Goal: Task Accomplishment & Management: Manage account settings

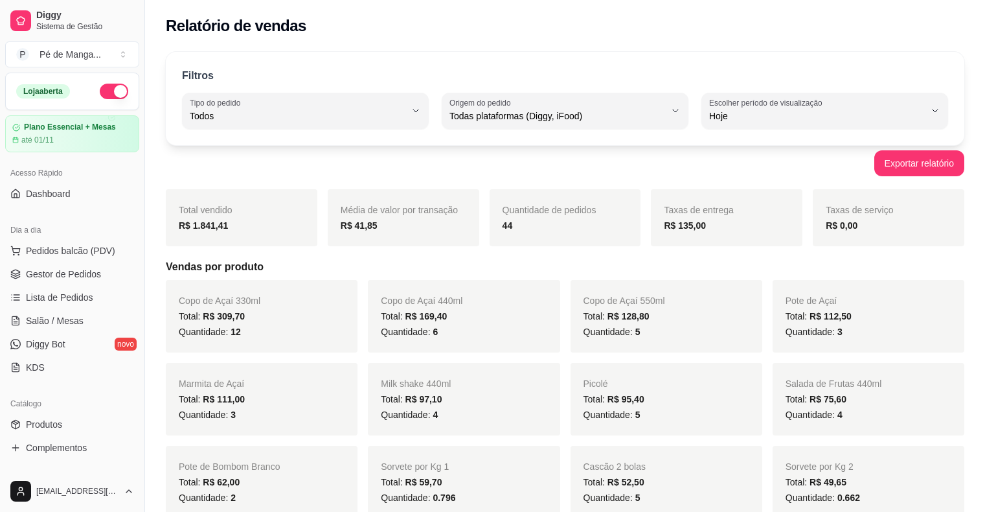
select select "ALL"
select select "0"
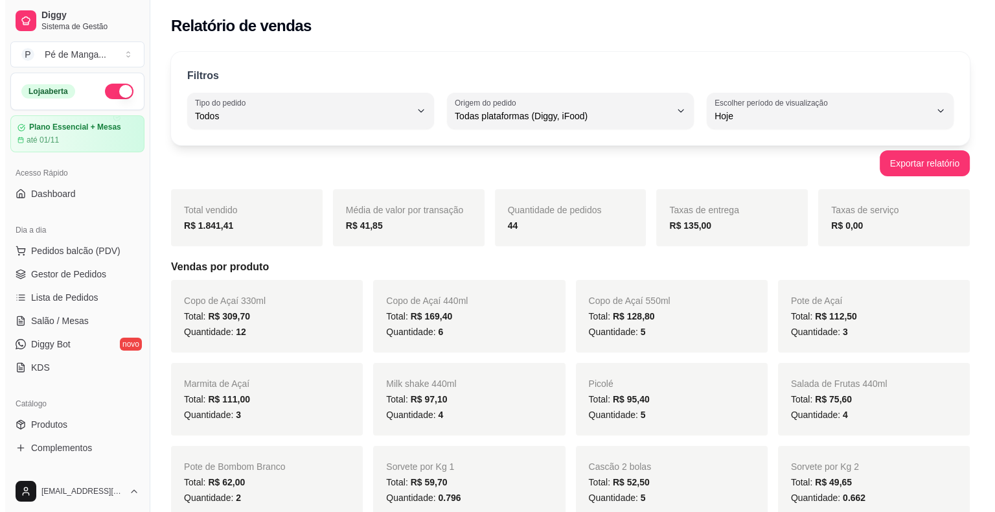
scroll to position [135, 0]
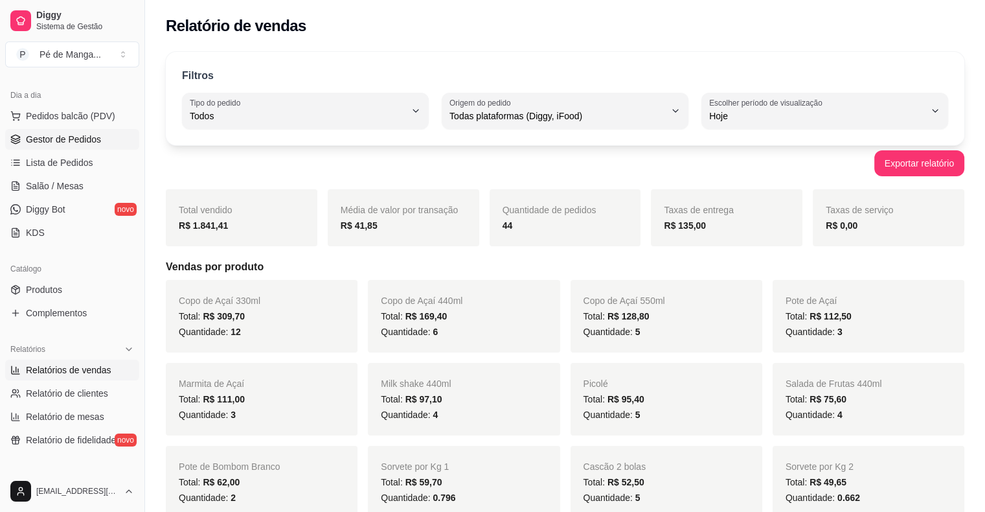
click at [40, 141] on span "Gestor de Pedidos" at bounding box center [63, 139] width 75 height 13
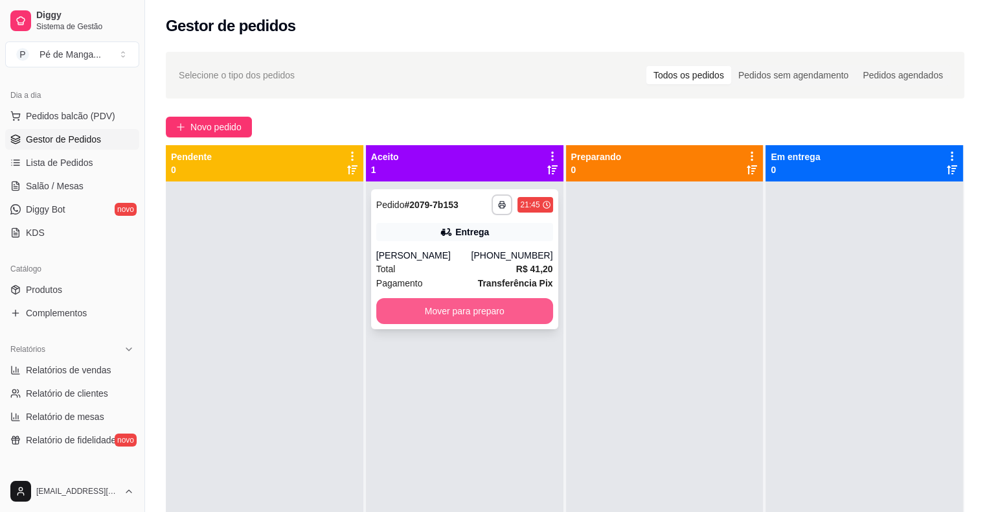
click at [425, 315] on button "Mover para preparo" at bounding box center [464, 311] width 177 height 26
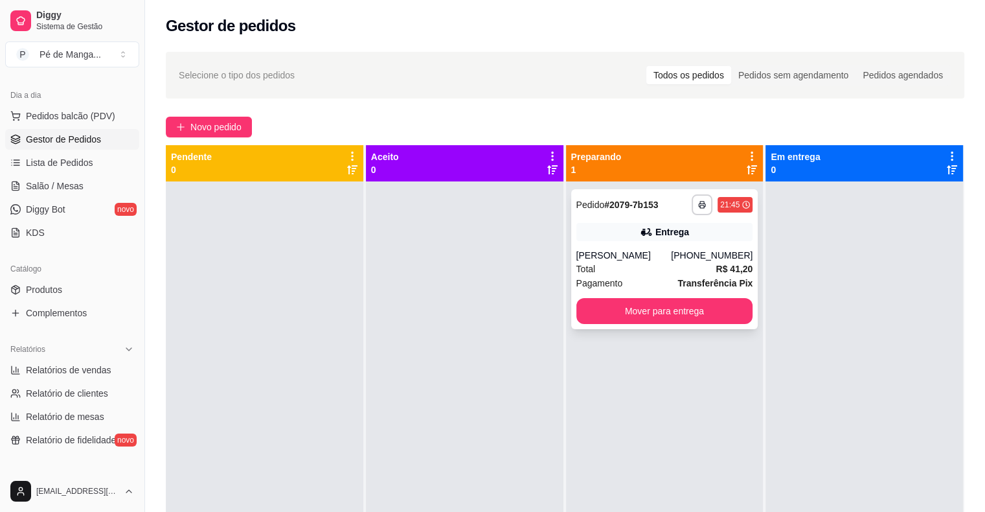
click at [648, 258] on div "[PERSON_NAME]" at bounding box center [623, 255] width 95 height 13
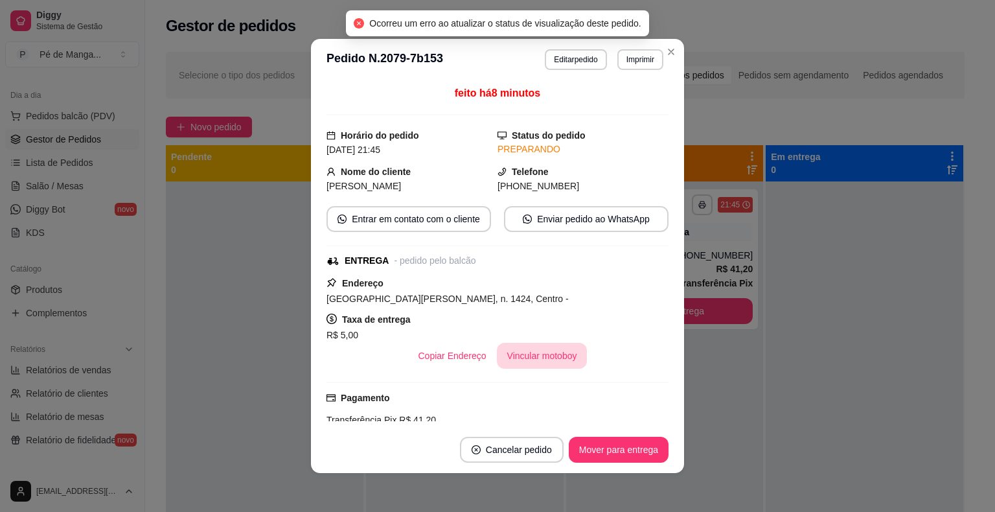
click at [543, 359] on button "Vincular motoboy" at bounding box center [542, 356] width 91 height 26
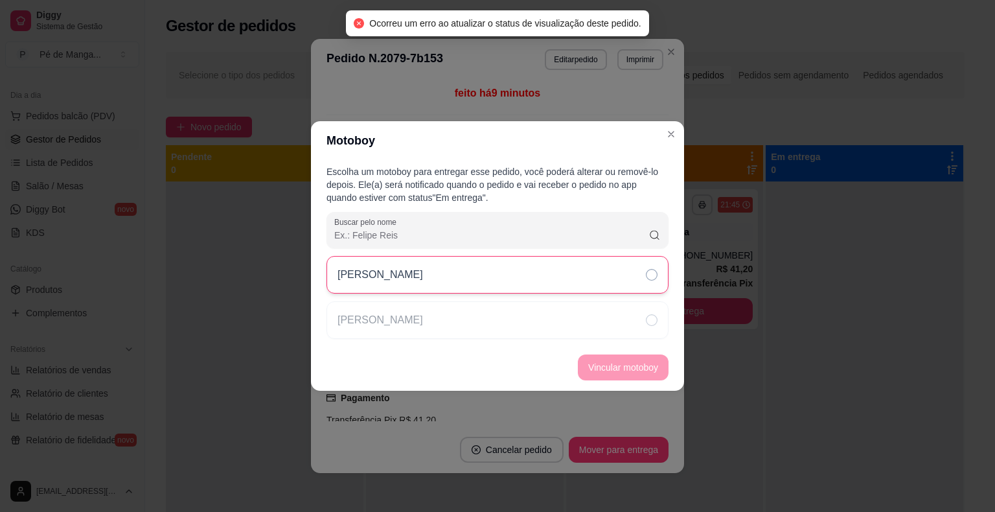
click at [549, 276] on div "[PERSON_NAME]" at bounding box center [497, 275] width 342 height 38
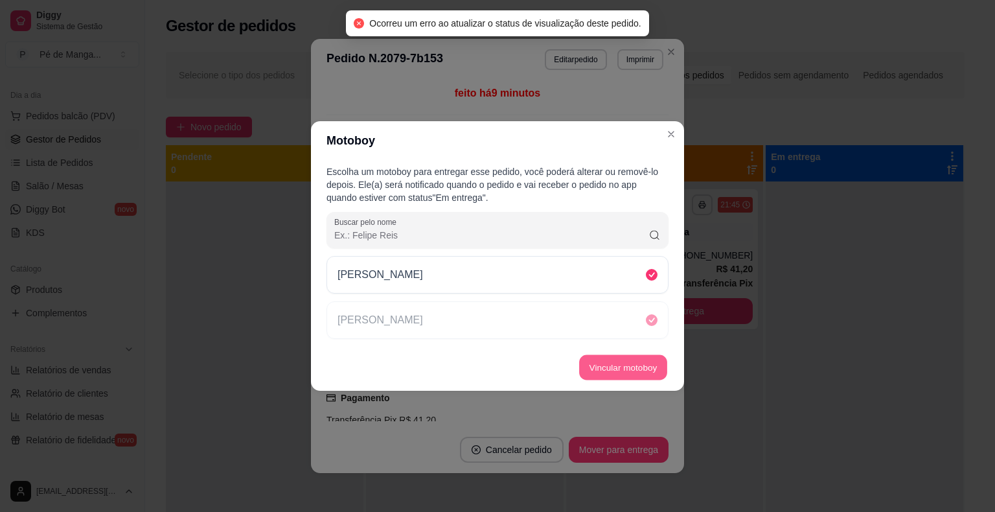
click at [613, 372] on button "Vincular motoboy" at bounding box center [623, 367] width 88 height 25
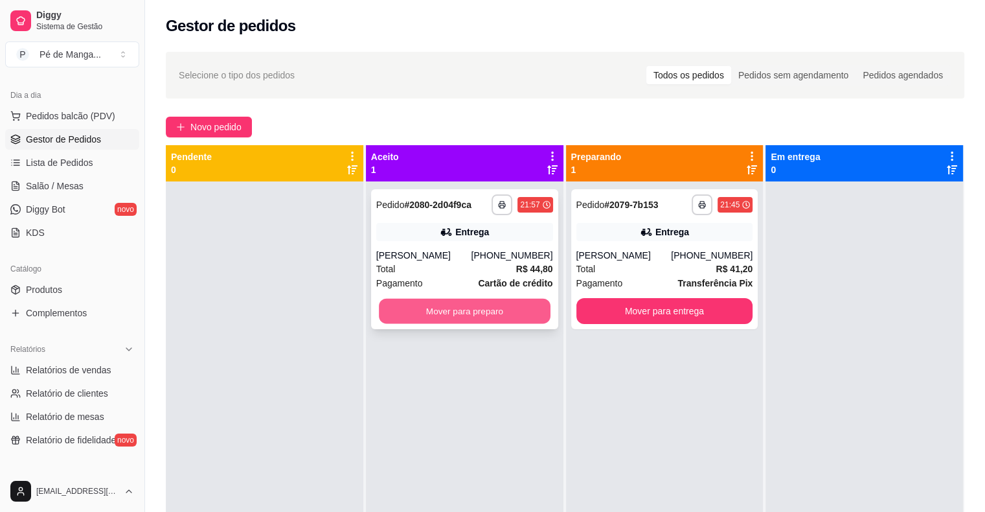
click at [506, 319] on button "Mover para preparo" at bounding box center [465, 311] width 172 height 25
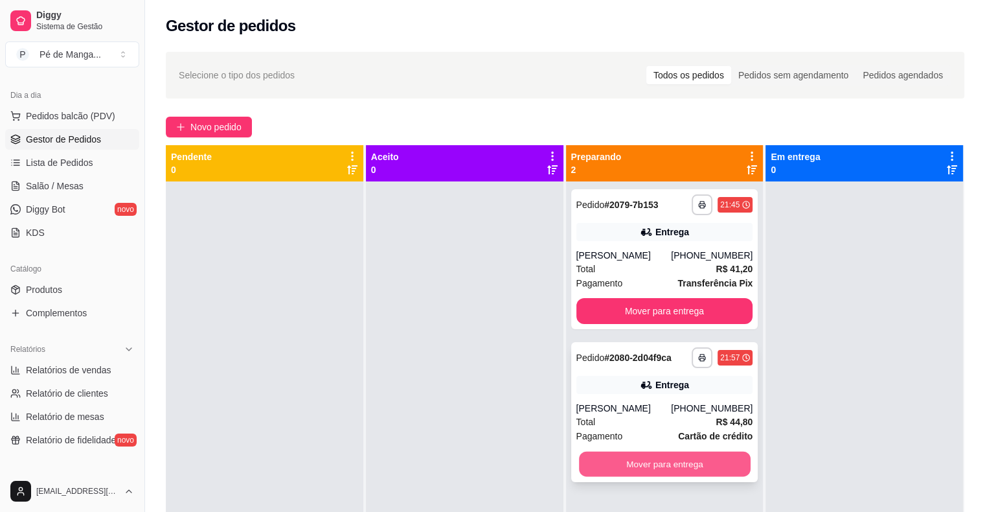
click at [686, 466] on button "Mover para entrega" at bounding box center [665, 463] width 172 height 25
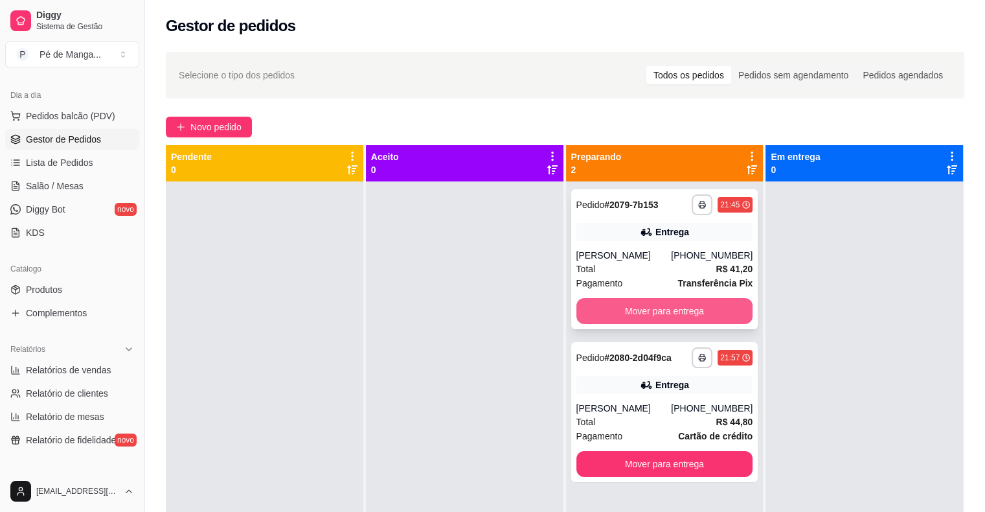
click at [666, 315] on button "Mover para entrega" at bounding box center [664, 311] width 177 height 26
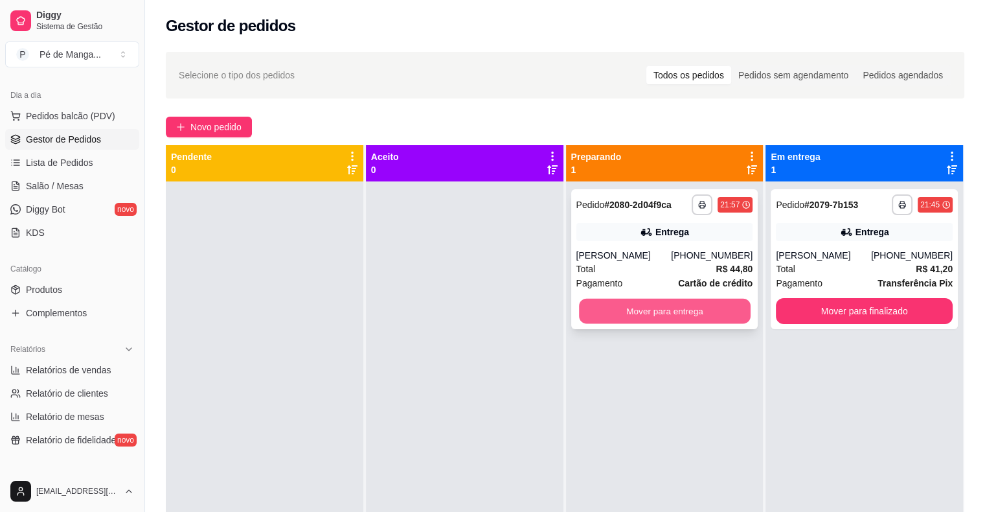
click at [689, 317] on button "Mover para entrega" at bounding box center [665, 311] width 172 height 25
click at [689, 317] on button "Mover para entrega" at bounding box center [664, 311] width 177 height 26
drag, startPoint x: 84, startPoint y: 264, endPoint x: 85, endPoint y: 216, distance: 47.9
click at [87, 264] on div "Catálogo" at bounding box center [72, 268] width 134 height 21
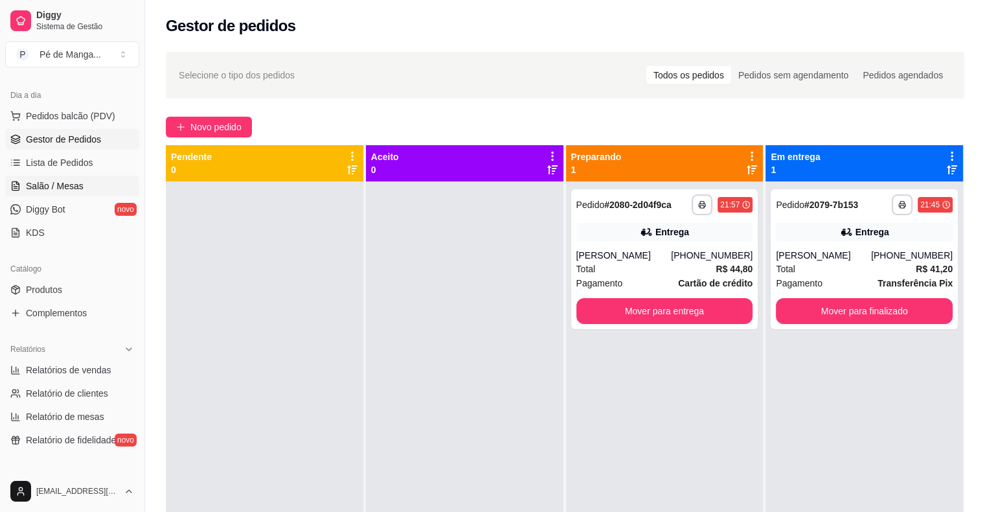
click at [74, 175] on link "Salão / Mesas" at bounding box center [72, 185] width 134 height 21
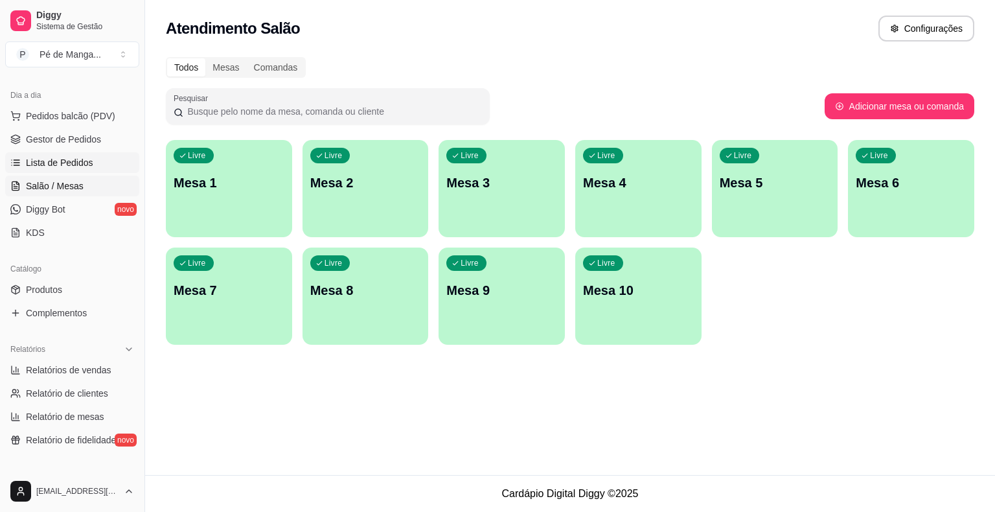
click at [80, 163] on span "Lista de Pedidos" at bounding box center [59, 162] width 67 height 13
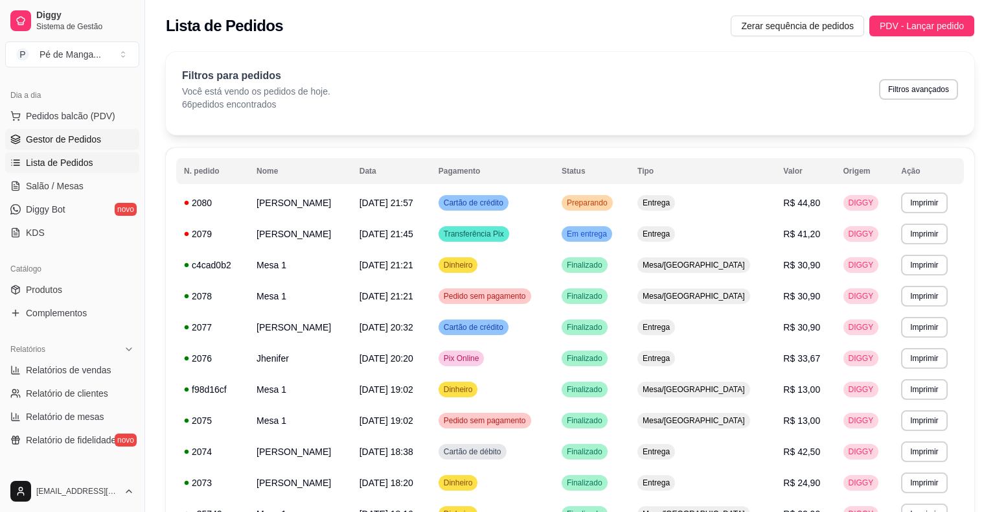
click at [91, 137] on span "Gestor de Pedidos" at bounding box center [63, 139] width 75 height 13
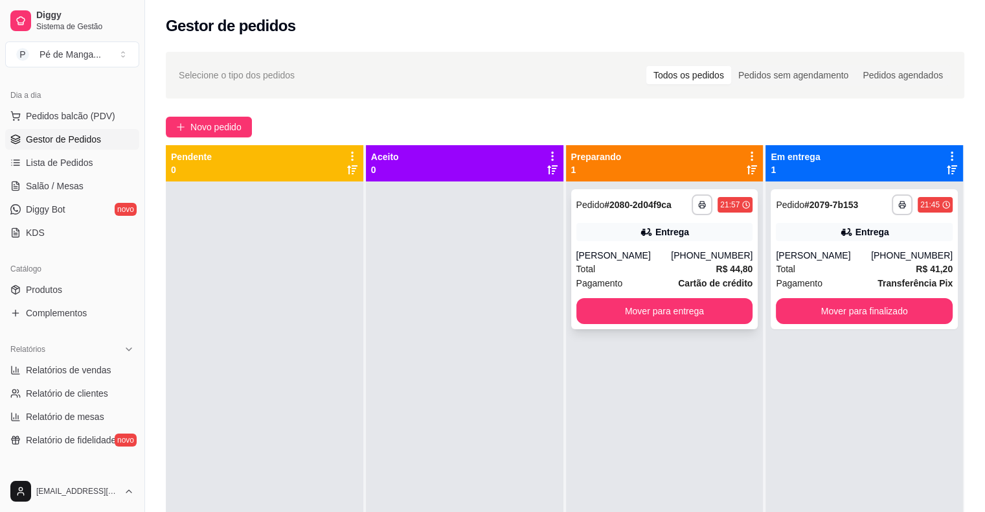
click at [640, 317] on button "Mover para entrega" at bounding box center [664, 311] width 177 height 26
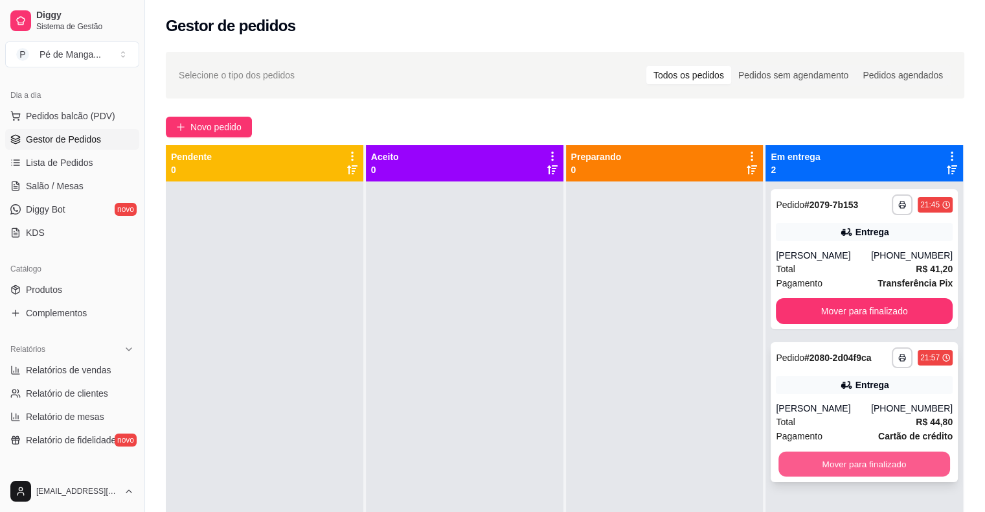
click at [861, 464] on button "Mover para finalizado" at bounding box center [864, 463] width 172 height 25
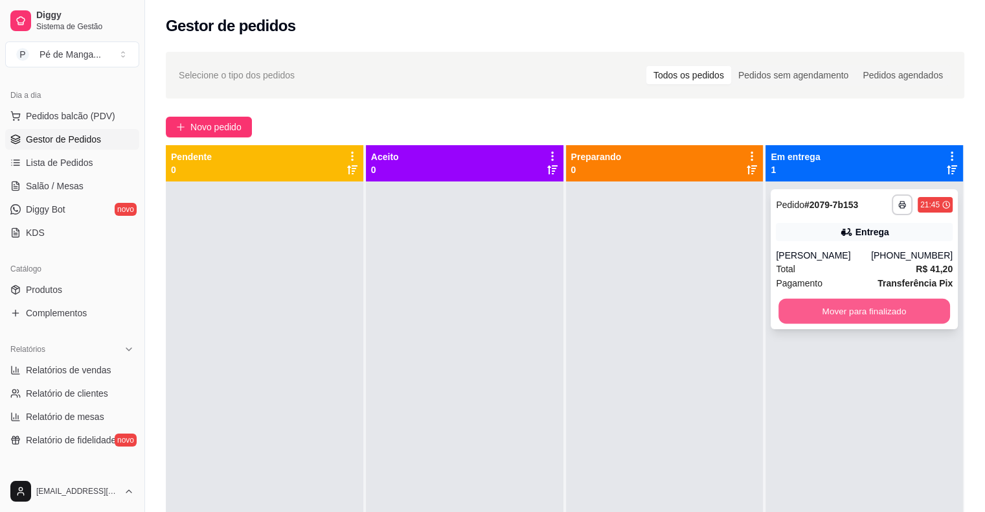
click at [832, 307] on button "Mover para finalizado" at bounding box center [864, 311] width 172 height 25
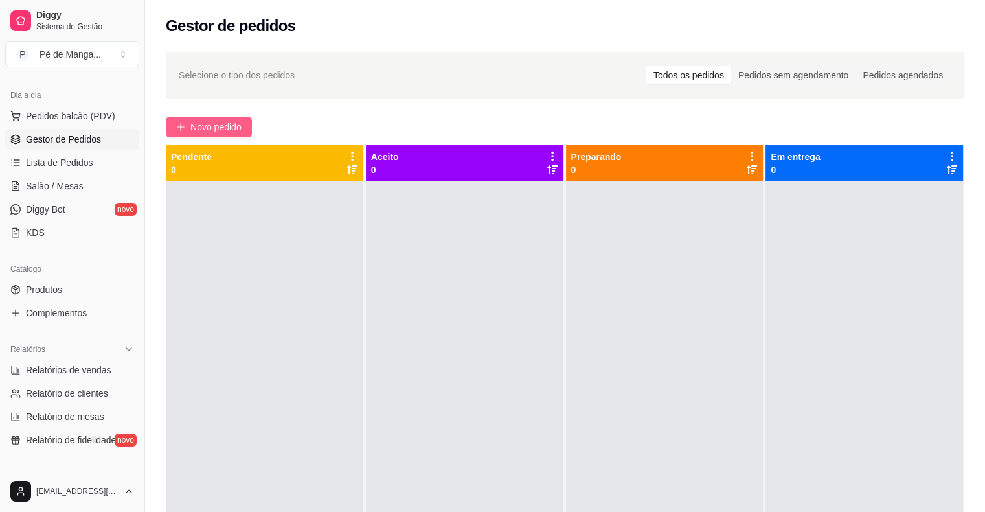
click at [220, 126] on span "Novo pedido" at bounding box center [215, 127] width 51 height 14
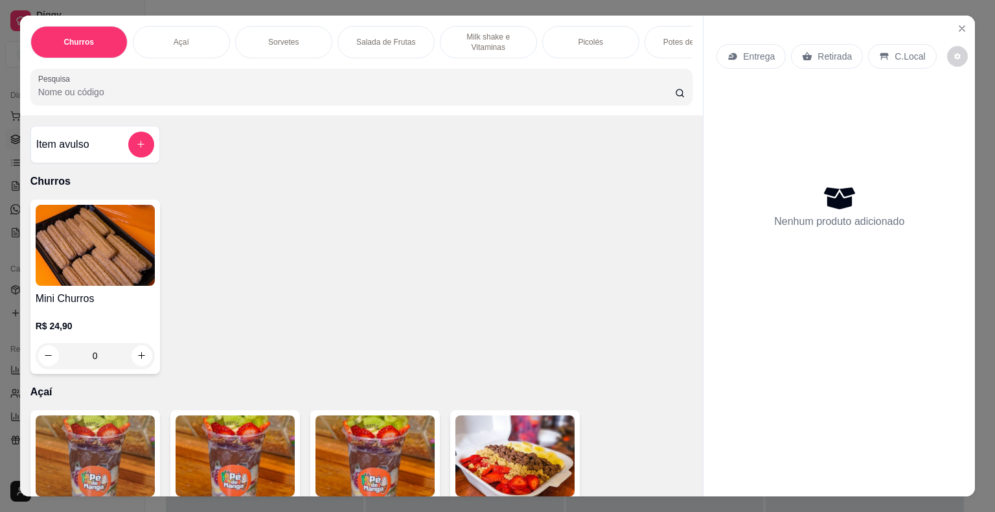
drag, startPoint x: 204, startPoint y: 35, endPoint x: 197, endPoint y: 45, distance: 12.6
click at [203, 35] on div "Açaí" at bounding box center [181, 42] width 97 height 32
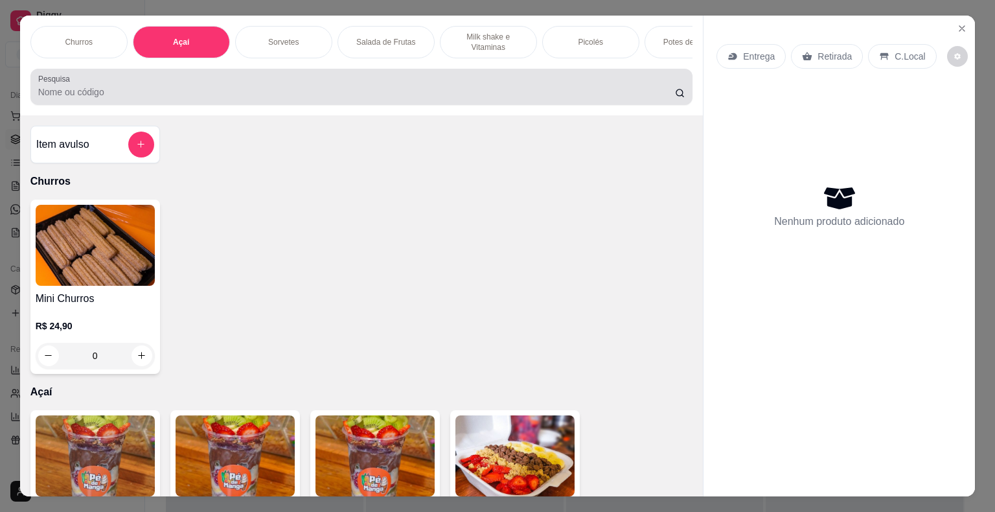
scroll to position [31, 0]
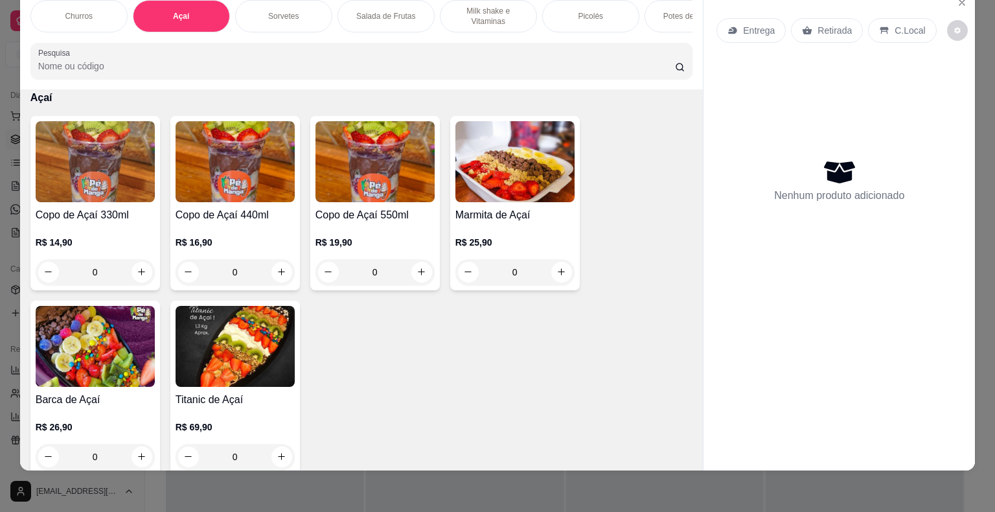
click at [131, 224] on div "R$ 14,90 0" at bounding box center [95, 254] width 119 height 62
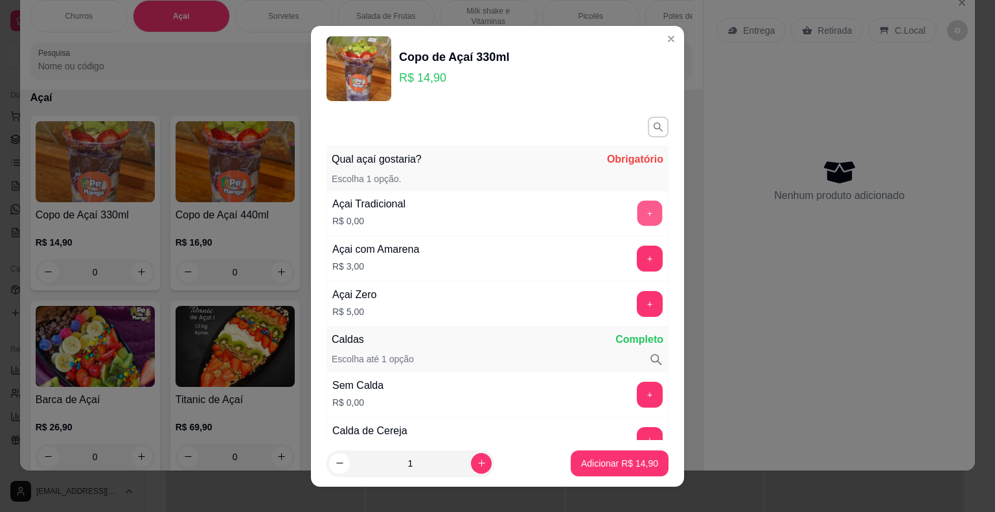
click at [637, 212] on button "+" at bounding box center [649, 212] width 25 height 25
click at [648, 117] on button "button" at bounding box center [658, 127] width 21 height 21
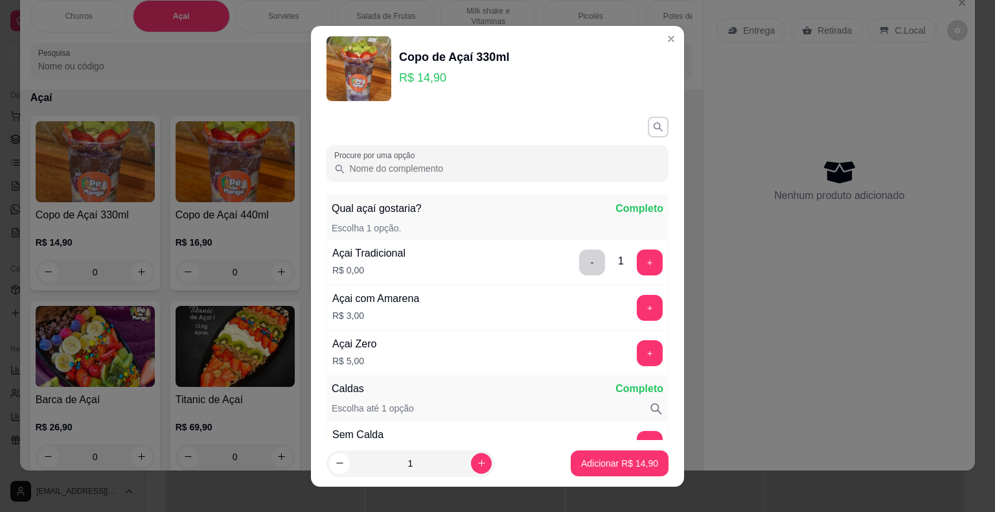
click at [570, 165] on input "Procure por uma opção" at bounding box center [502, 168] width 315 height 13
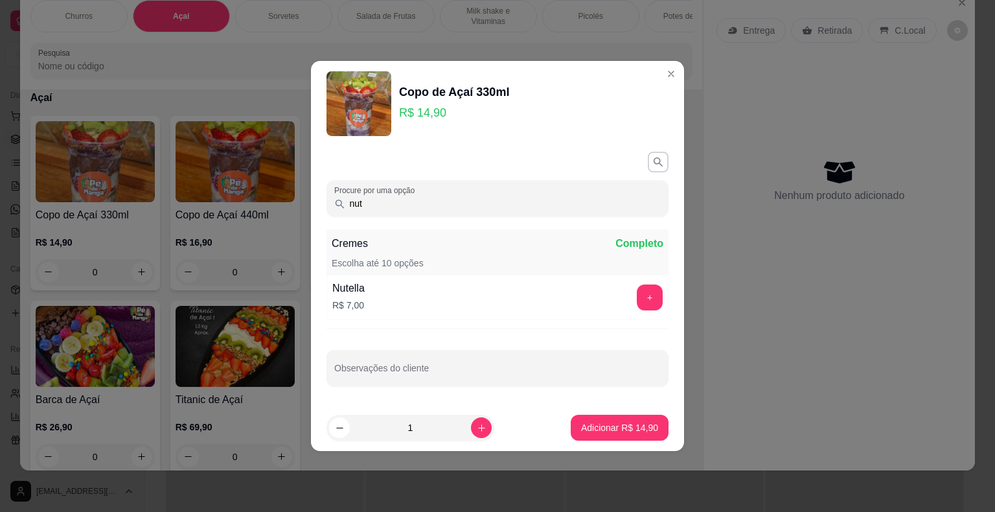
click at [655, 302] on div "+" at bounding box center [649, 297] width 36 height 26
click at [652, 301] on div "+" at bounding box center [649, 297] width 36 height 26
click at [650, 298] on button "+" at bounding box center [649, 297] width 25 height 25
drag, startPoint x: 379, startPoint y: 202, endPoint x: 341, endPoint y: 196, distance: 38.1
click at [340, 199] on div "nut" at bounding box center [497, 198] width 326 height 26
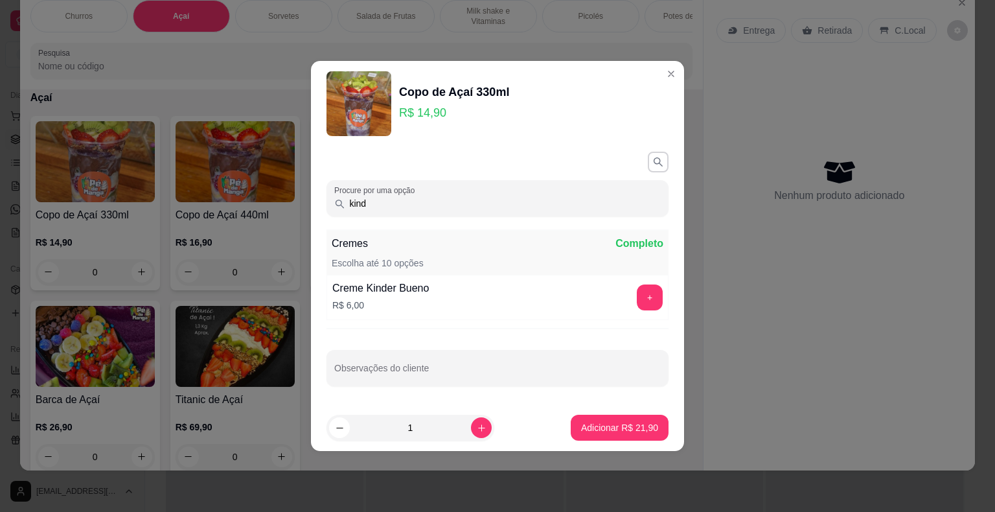
type input "kind"
click at [642, 299] on button "+" at bounding box center [649, 297] width 25 height 25
drag, startPoint x: 370, startPoint y: 199, endPoint x: 274, endPoint y: 201, distance: 96.5
click at [275, 201] on div "Copo de Açaí 330ml R$ 14,90 Procure por uma opção kind Cremes Completo Escolha …" at bounding box center [497, 256] width 995 height 512
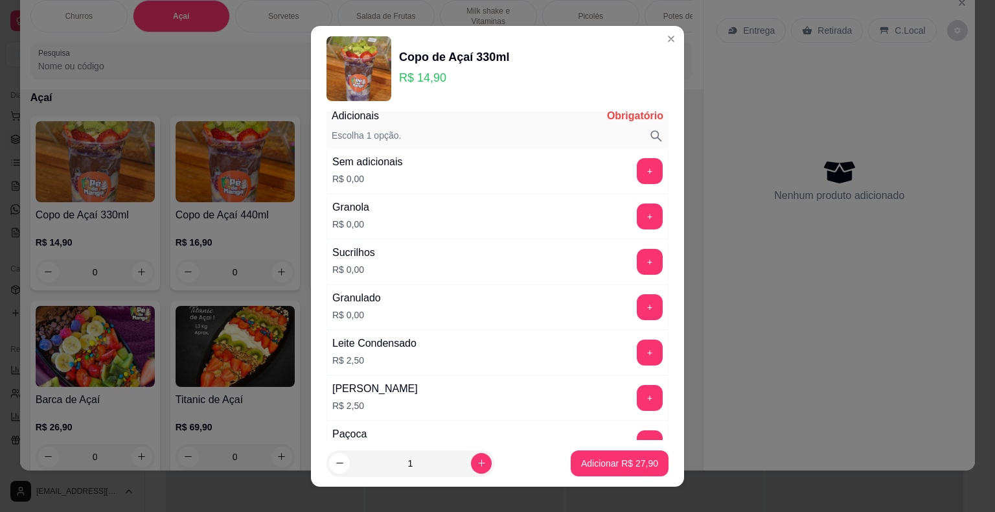
scroll to position [842, 0]
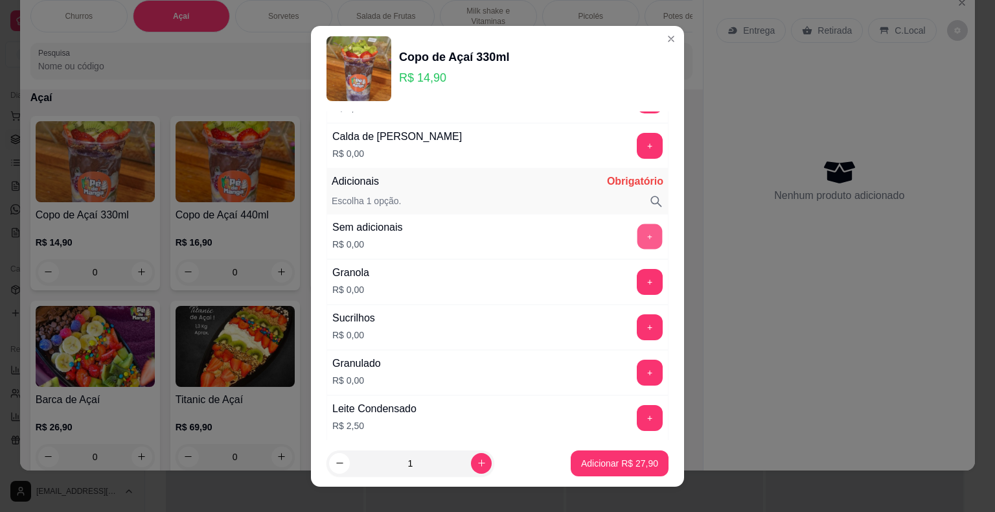
click at [637, 229] on button "+" at bounding box center [649, 235] width 25 height 25
click at [601, 473] on button "Adicionar R$ 27,90" at bounding box center [619, 462] width 95 height 25
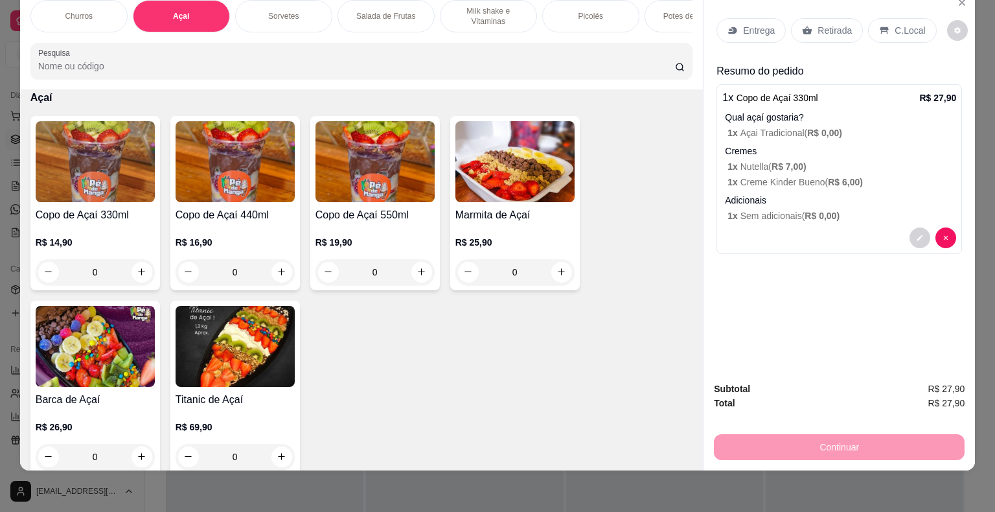
click at [606, 462] on div "Churros Açaí Sorvetes Salada de Frutas Milk shake e Vitaminas Picolés Potes de …" at bounding box center [497, 256] width 995 height 512
click at [245, 211] on h4 "Copo de Açaí 440ml" at bounding box center [234, 215] width 119 height 16
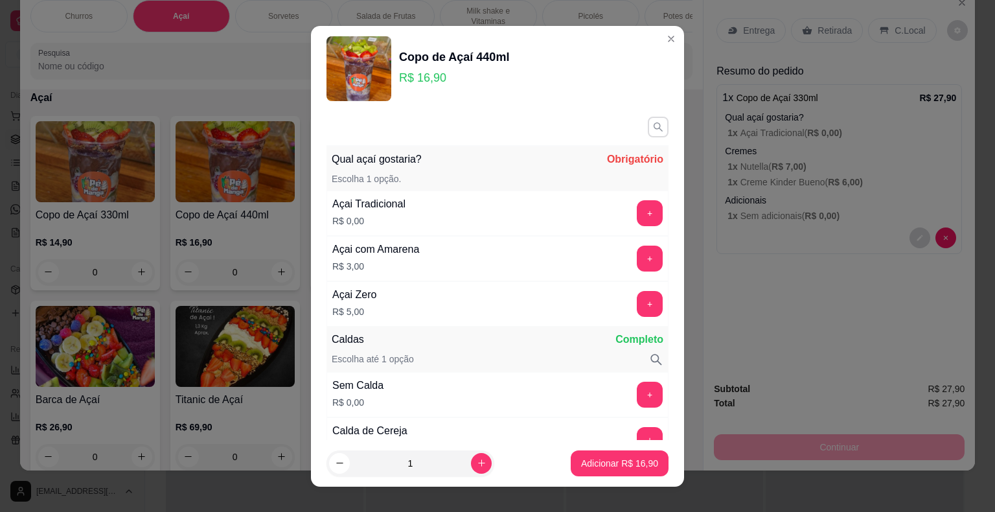
click at [652, 121] on icon "button" at bounding box center [658, 127] width 12 height 12
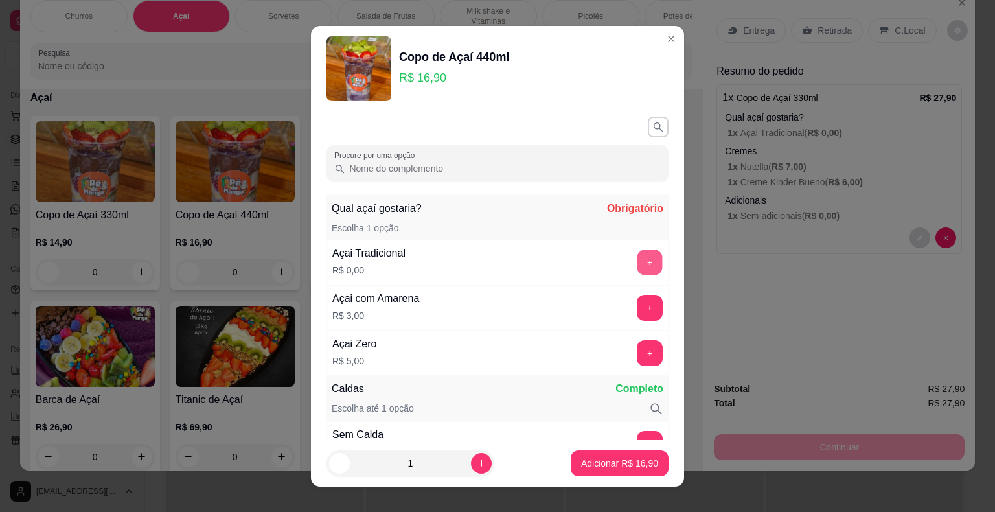
click at [637, 260] on button "+" at bounding box center [649, 261] width 25 height 25
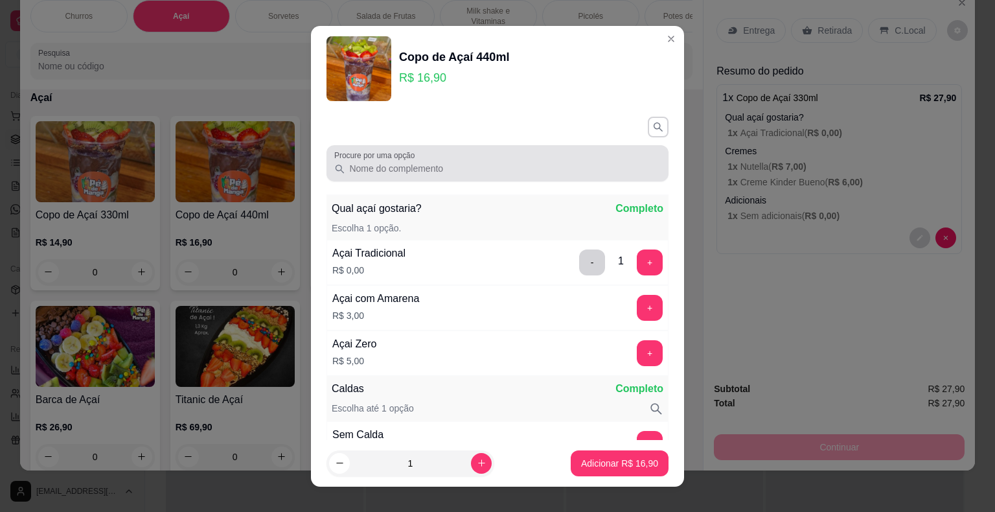
click at [592, 159] on div at bounding box center [497, 163] width 326 height 26
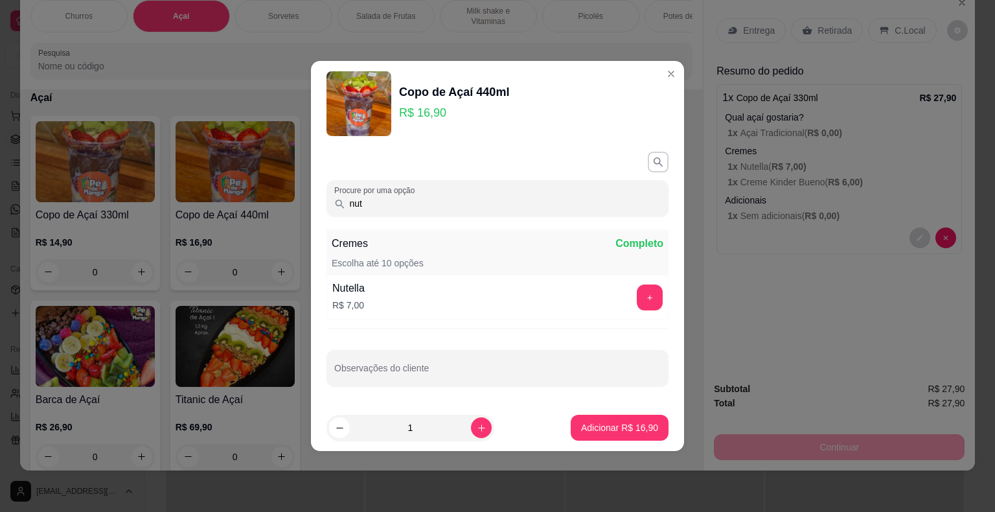
type input "nut"
click at [639, 292] on button "+" at bounding box center [650, 297] width 26 height 26
drag, startPoint x: 523, startPoint y: 201, endPoint x: 248, endPoint y: 193, distance: 275.4
click at [248, 193] on div "Copo de Açaí 440ml R$ 16,90 Procure por uma opção nut Cremes Completo Escolha a…" at bounding box center [497, 256] width 995 height 512
type input "kind"
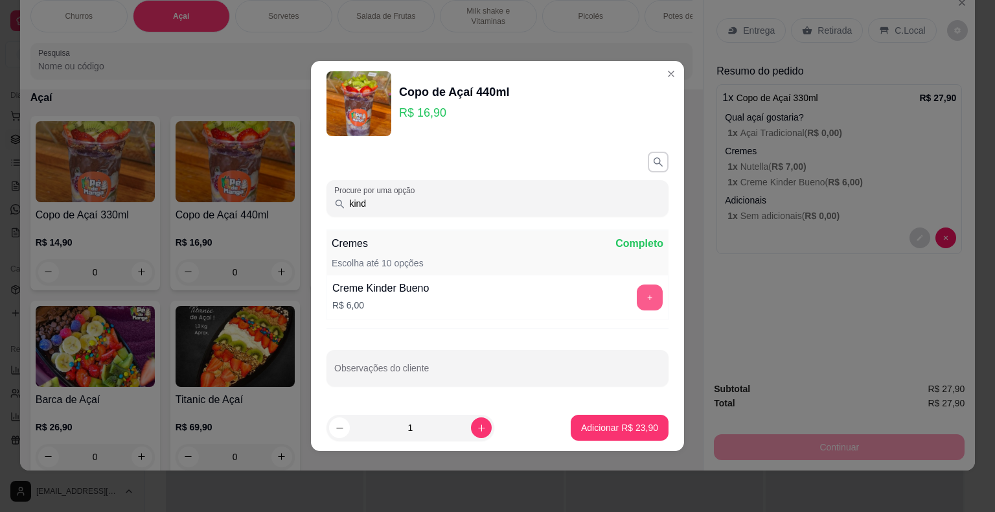
click at [637, 293] on button "+" at bounding box center [650, 297] width 26 height 26
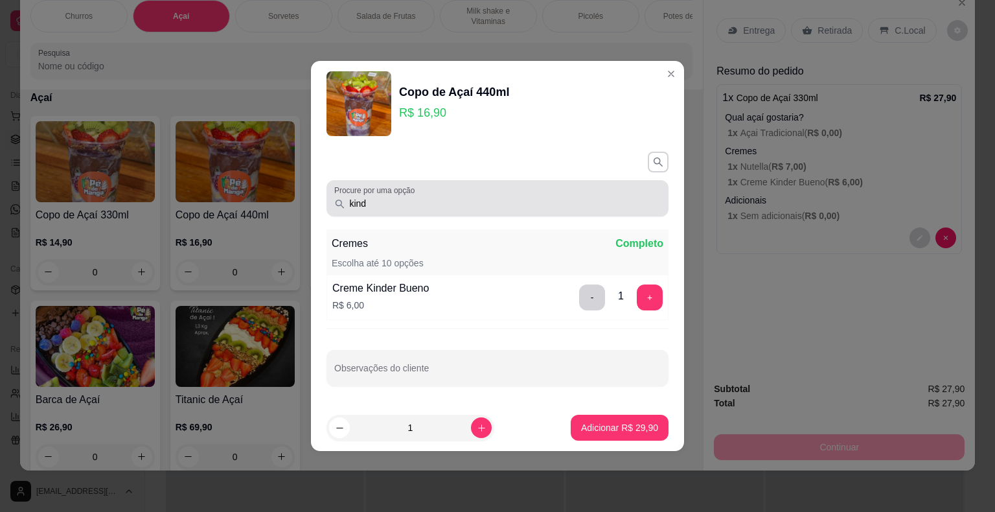
drag, startPoint x: 354, startPoint y: 208, endPoint x: 300, endPoint y: 207, distance: 53.8
click at [303, 207] on div "Copo de Açaí 440ml R$ 16,90 Procure por uma opção kind Cremes Completo Escolha …" at bounding box center [497, 256] width 995 height 512
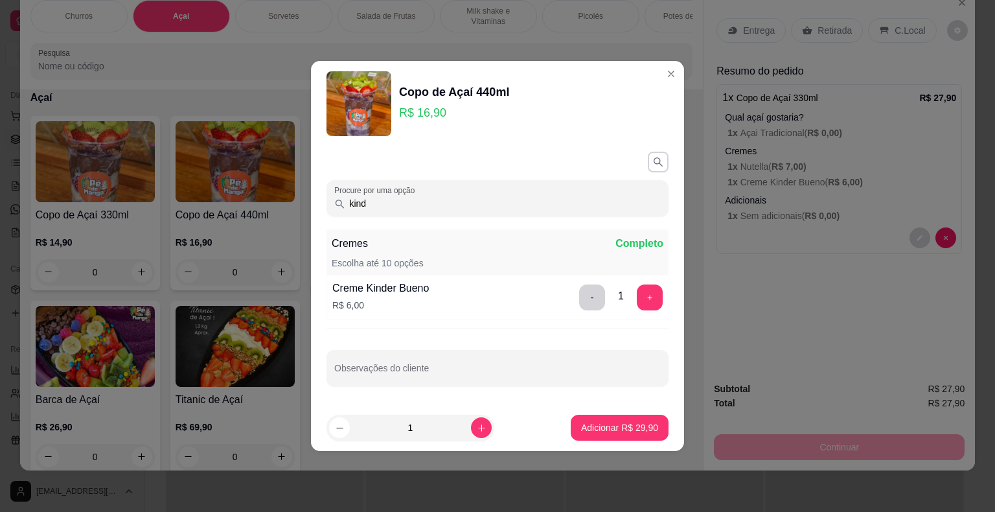
drag, startPoint x: 378, startPoint y: 203, endPoint x: 329, endPoint y: 200, distance: 48.7
click at [332, 201] on div "Procure por uma opção kind" at bounding box center [497, 198] width 342 height 36
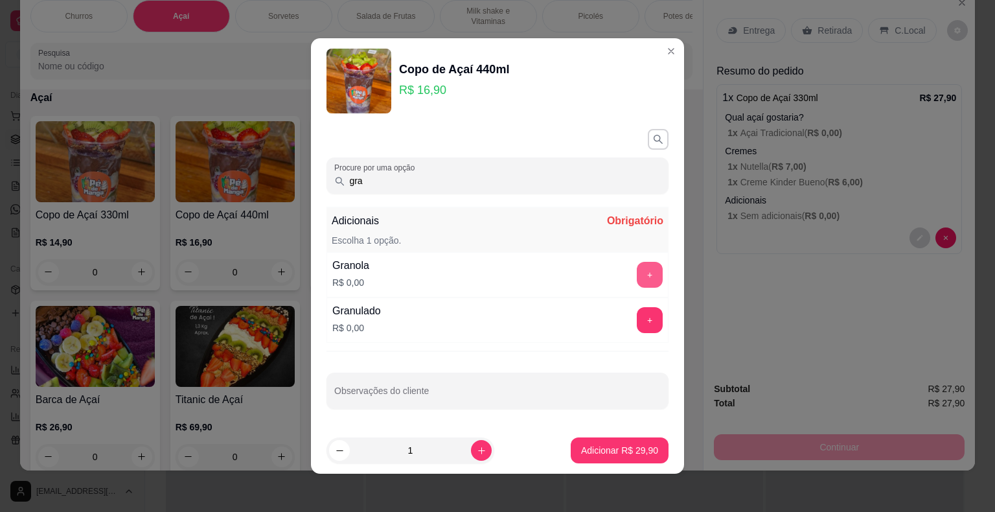
click at [637, 273] on button "+" at bounding box center [650, 275] width 26 height 26
drag, startPoint x: 327, startPoint y: 180, endPoint x: 304, endPoint y: 176, distance: 23.6
click at [304, 176] on div "Copo de Açaí 440ml R$ 16,90 Procure por uma opção gra Adicionais Completo Escol…" at bounding box center [497, 256] width 995 height 512
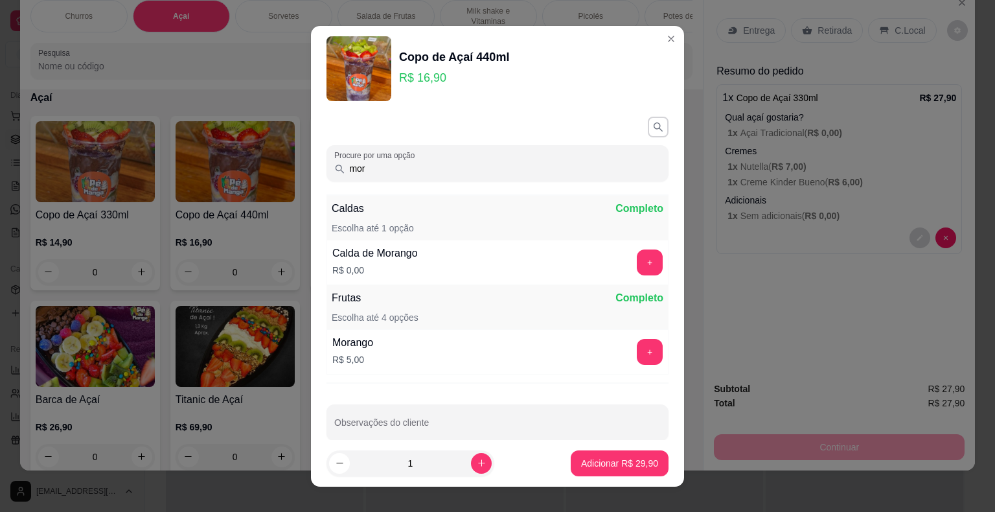
type input "mor"
click at [637, 351] on button "+" at bounding box center [649, 351] width 25 height 25
drag, startPoint x: 372, startPoint y: 170, endPoint x: 300, endPoint y: 171, distance: 71.9
click at [300, 171] on div "Copo de Açaí 440ml R$ 16,90 Procure por uma opção mor Caldas Completo Escolha a…" at bounding box center [497, 256] width 995 height 512
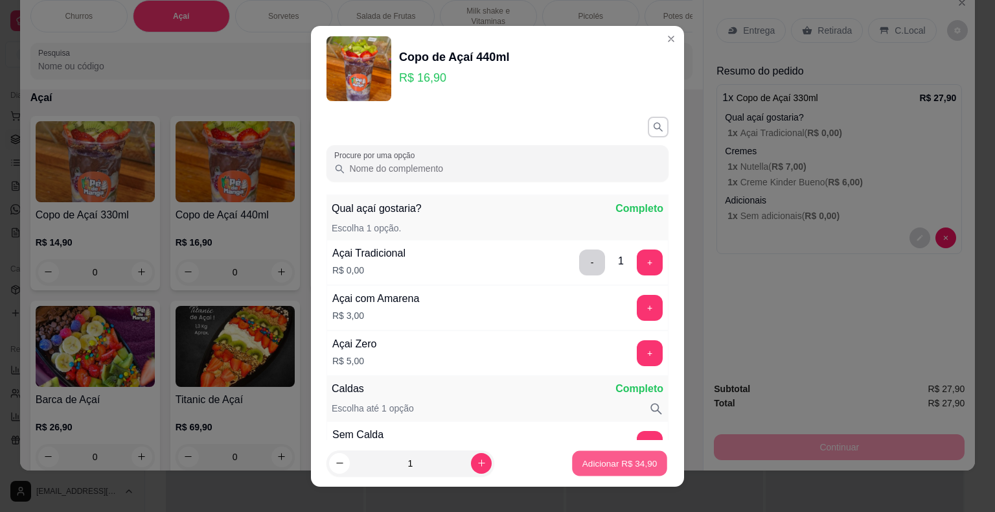
click at [622, 462] on p "Adicionar R$ 34,90" at bounding box center [619, 463] width 75 height 12
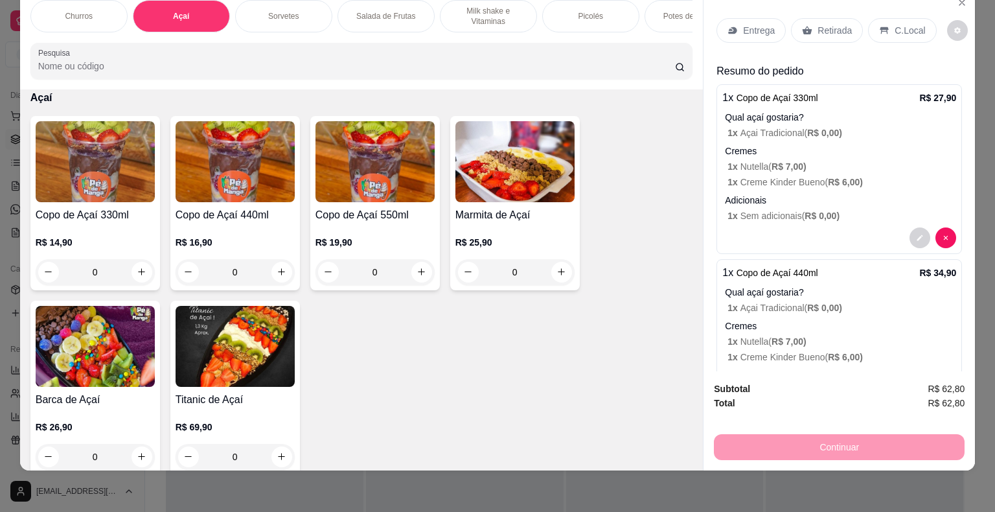
click at [764, 18] on div "Entrega" at bounding box center [750, 30] width 69 height 25
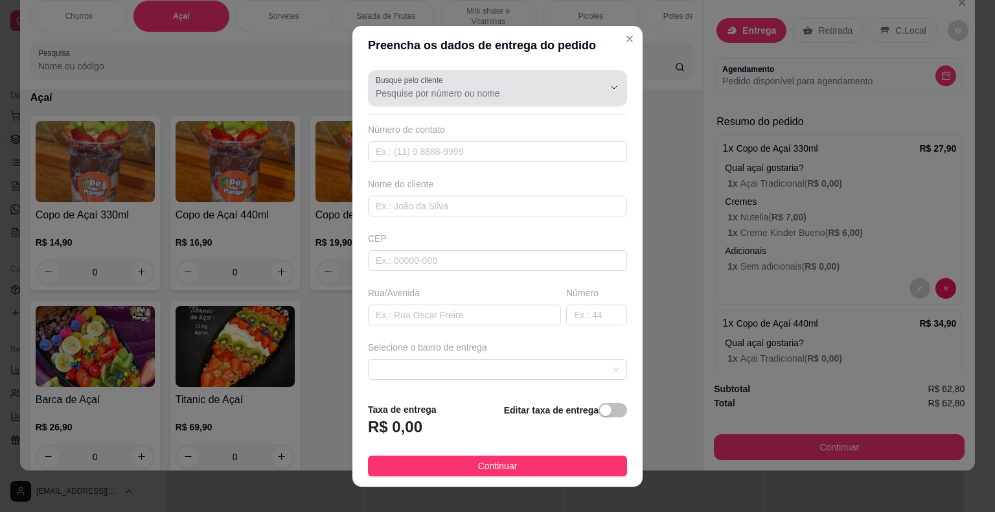
click at [412, 90] on input "Busque pelo cliente" at bounding box center [479, 93] width 207 height 13
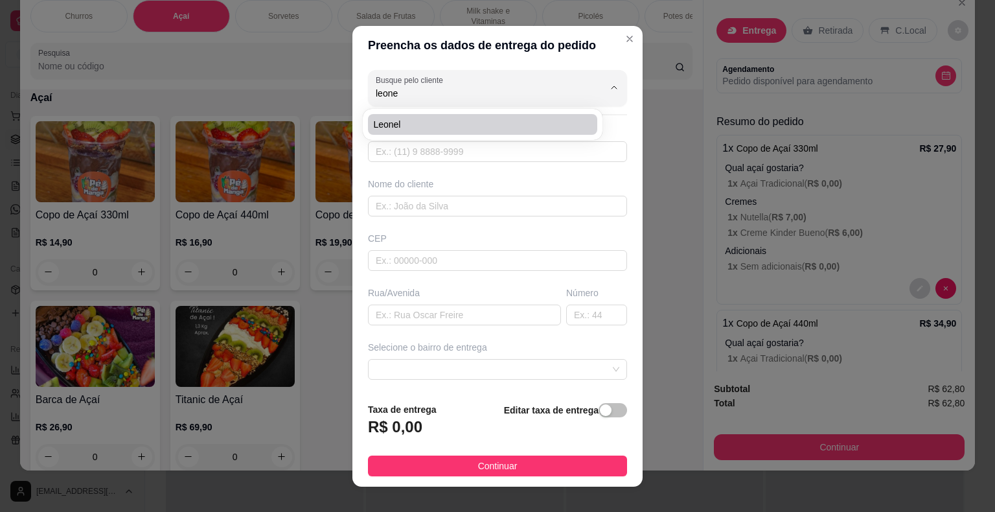
click at [431, 131] on li "Leonel" at bounding box center [482, 124] width 229 height 21
type input "Leonel"
type input "15997776425"
type input "Leonel"
type input "18440-079"
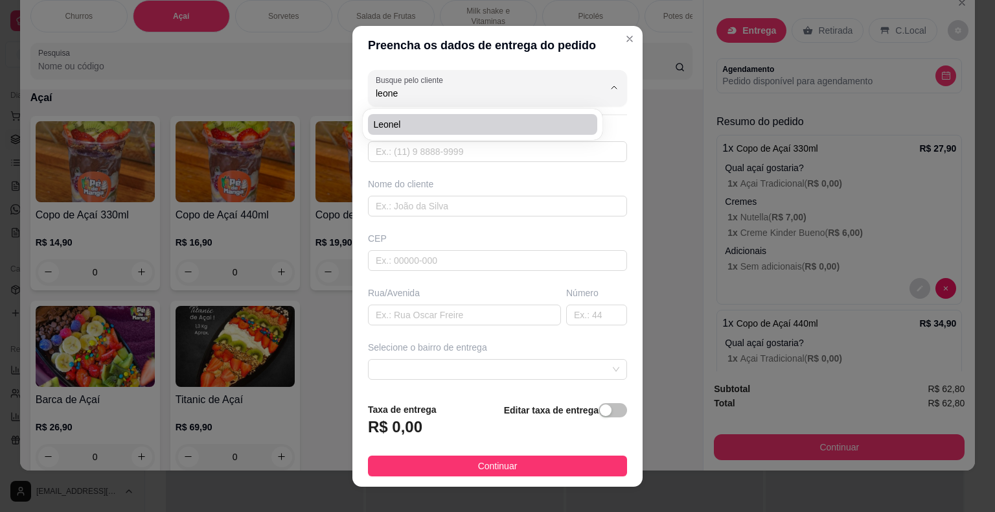
type input "Na casa do Gota Junior para a [GEOGRAPHIC_DATA]"
type input "Itaberá"
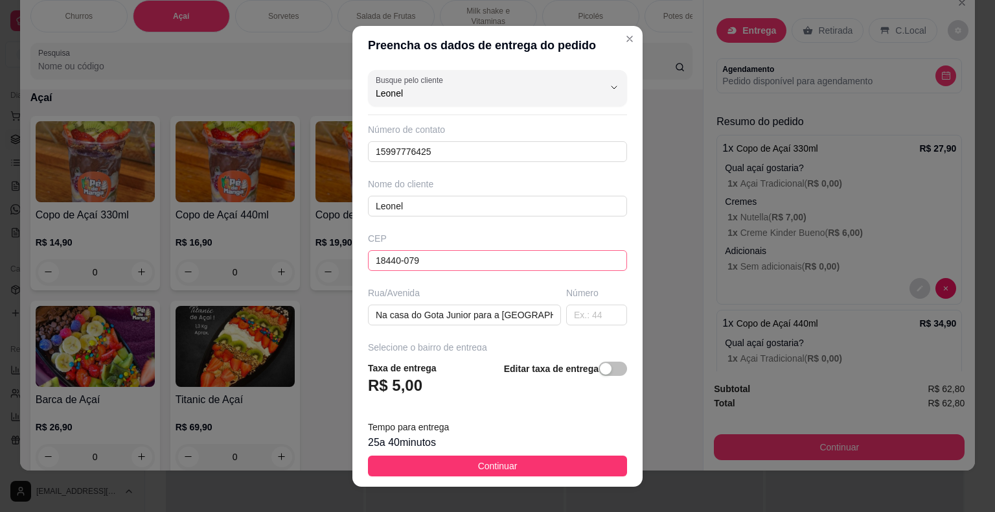
type input "Leonel"
drag, startPoint x: 392, startPoint y: 250, endPoint x: 337, endPoint y: 250, distance: 55.0
click at [337, 250] on div "Preencha os dados de entrega do pedido Busque pelo cliente Leonel Número de con…" at bounding box center [497, 256] width 995 height 512
drag, startPoint x: 373, startPoint y: 317, endPoint x: 534, endPoint y: 320, distance: 161.3
click at [533, 320] on input "Na casa do Gota Junior para a [GEOGRAPHIC_DATA]" at bounding box center [464, 314] width 193 height 21
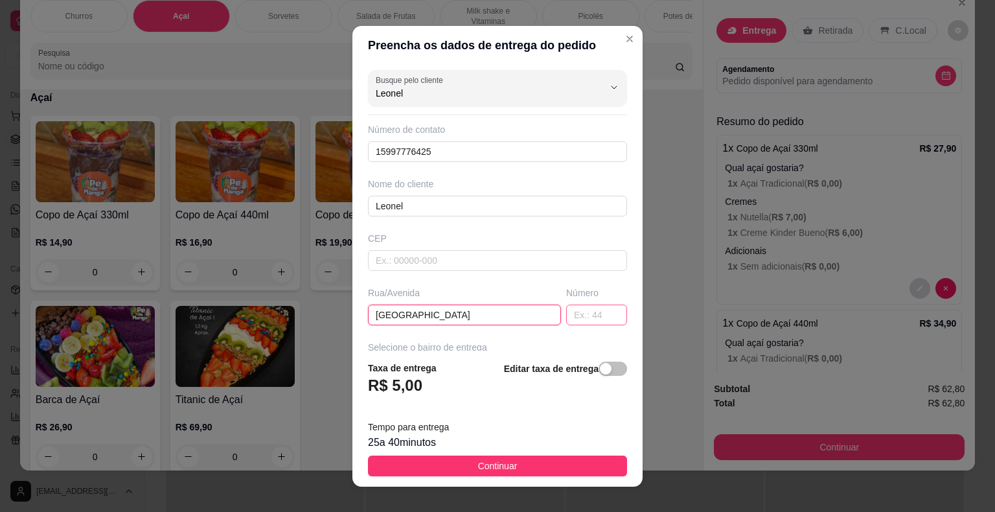
type input "[GEOGRAPHIC_DATA]"
click at [584, 317] on input "text" at bounding box center [596, 314] width 61 height 21
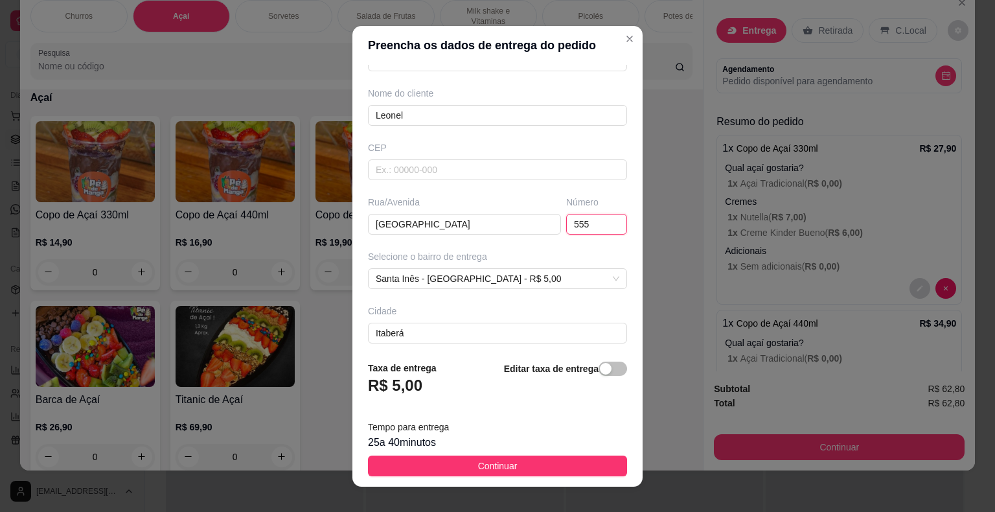
scroll to position [130, 0]
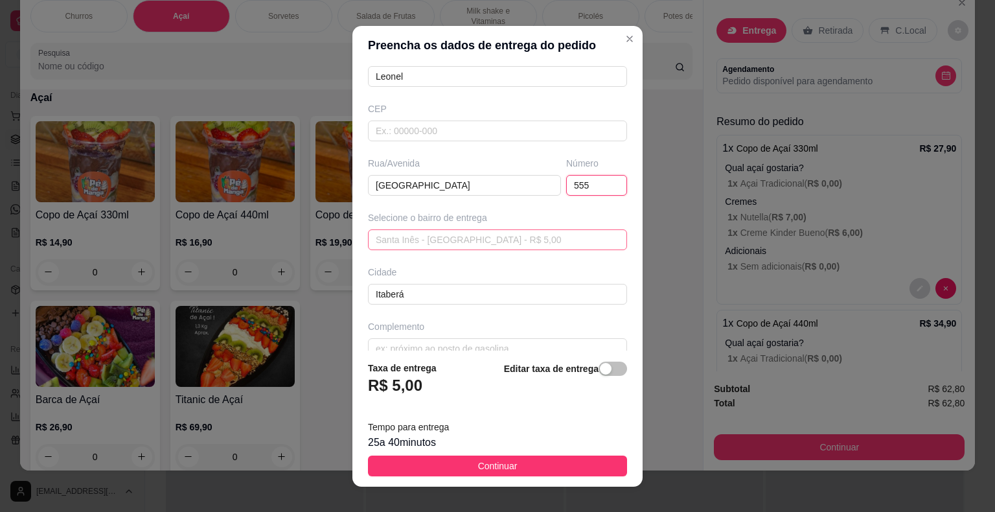
click at [530, 239] on span "Santa Inês - [GEOGRAPHIC_DATA] - R$ 5,00" at bounding box center [497, 239] width 243 height 19
type input "555"
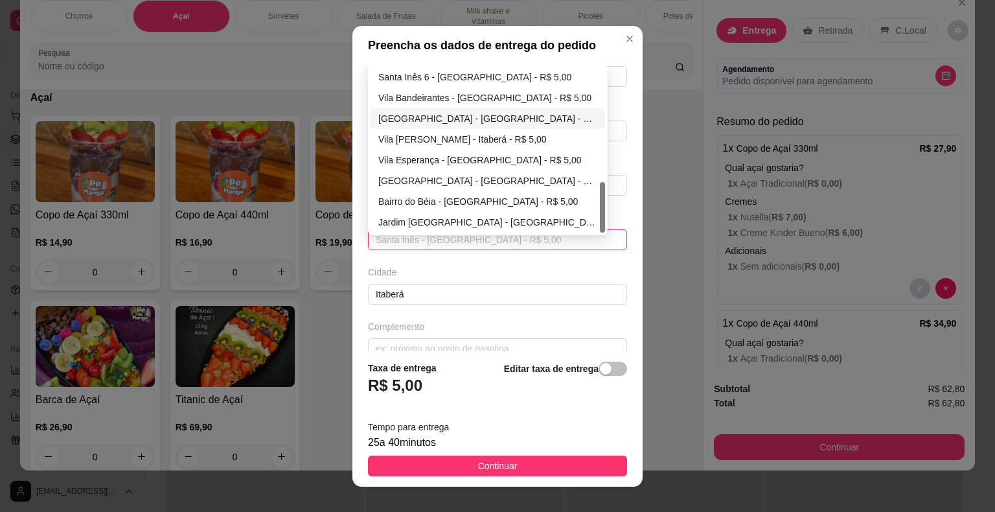
scroll to position [148, 0]
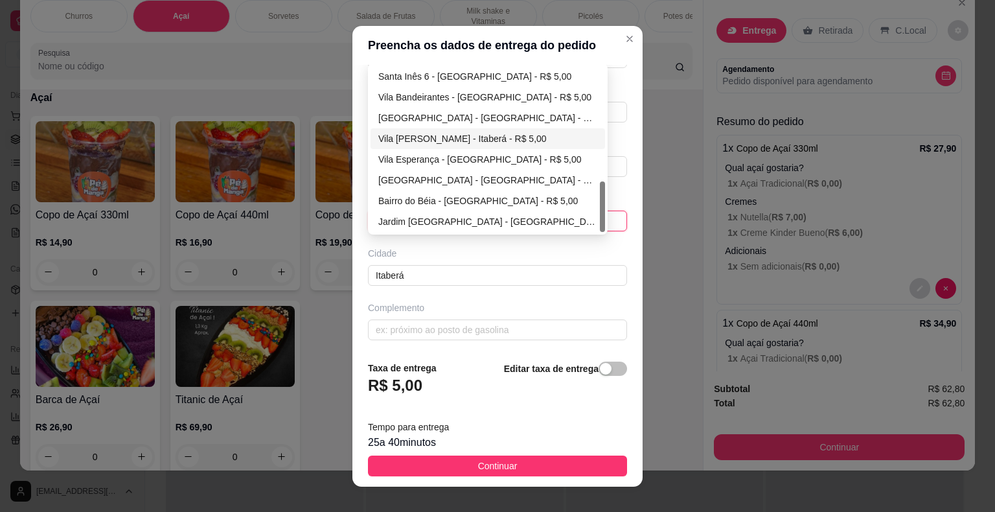
click at [462, 134] on div "Vila [PERSON_NAME] - Itaberá - R$ 5,00" at bounding box center [487, 138] width 219 height 14
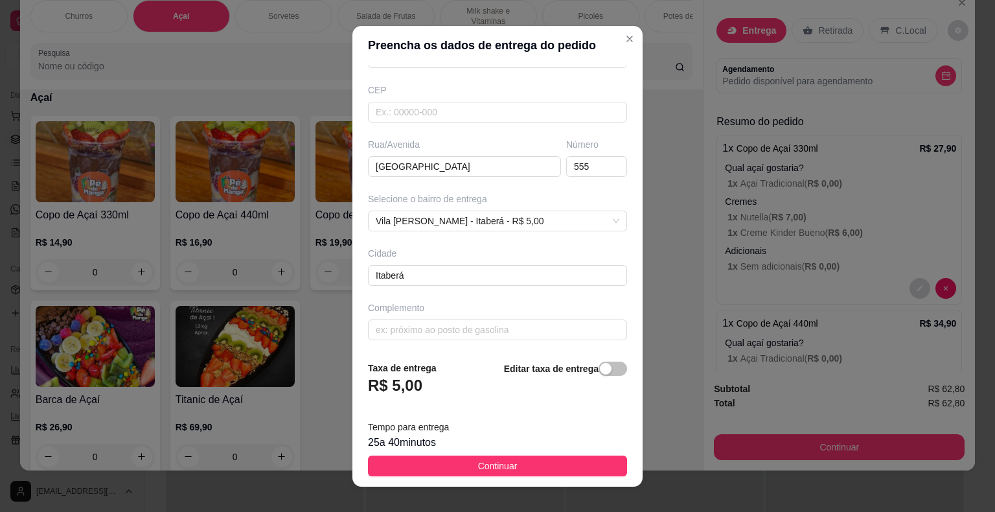
click at [521, 466] on button "Continuar" at bounding box center [497, 465] width 259 height 21
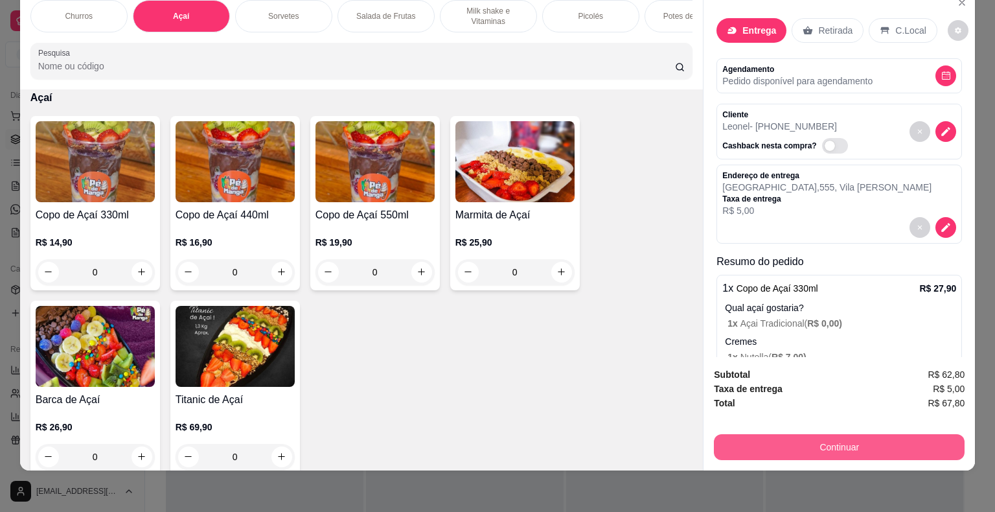
click at [811, 444] on button "Continuar" at bounding box center [839, 447] width 251 height 26
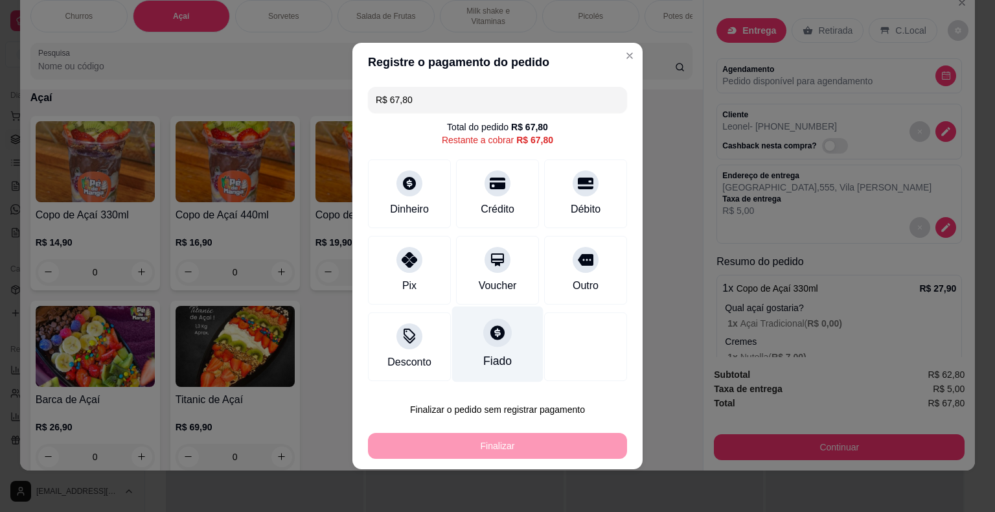
click at [483, 356] on div "Fiado" at bounding box center [497, 360] width 28 height 17
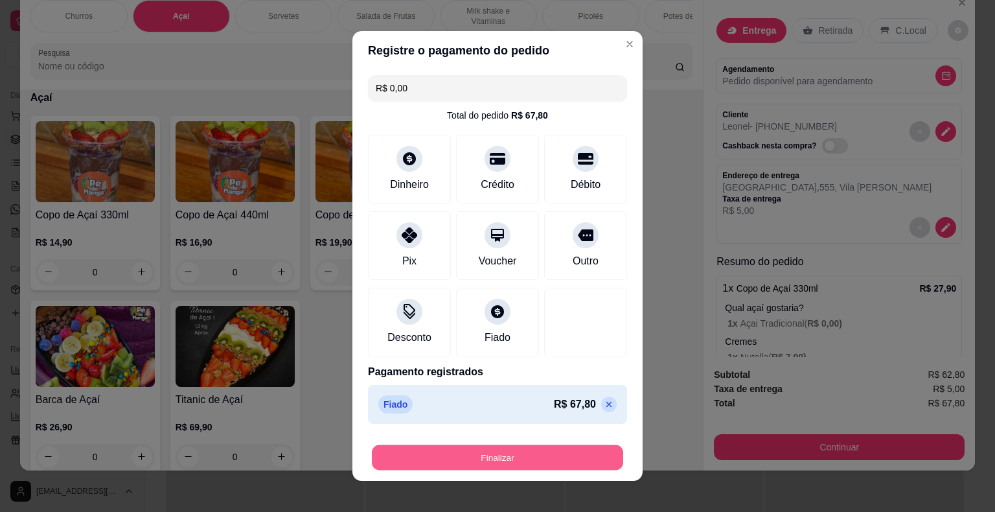
click at [487, 451] on button "Finalizar" at bounding box center [497, 457] width 251 height 25
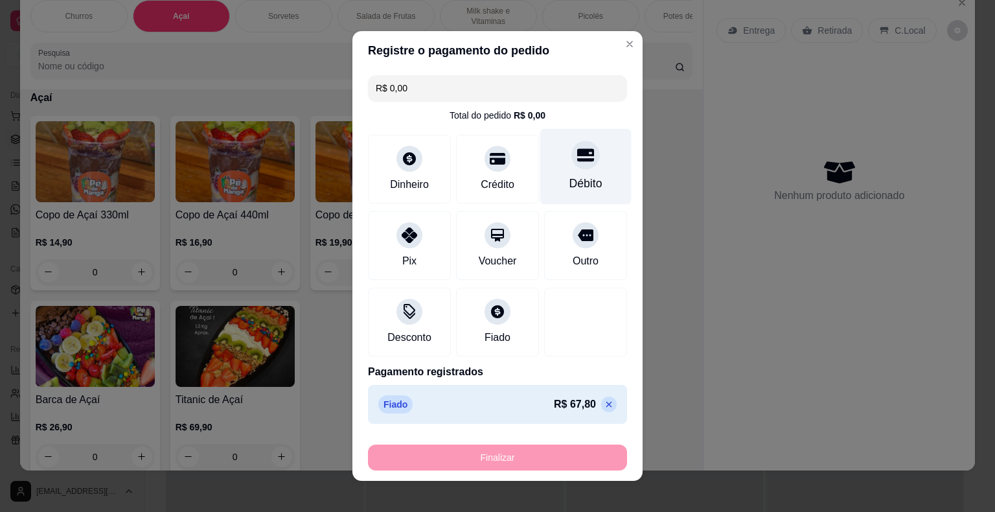
type input "-R$ 67,80"
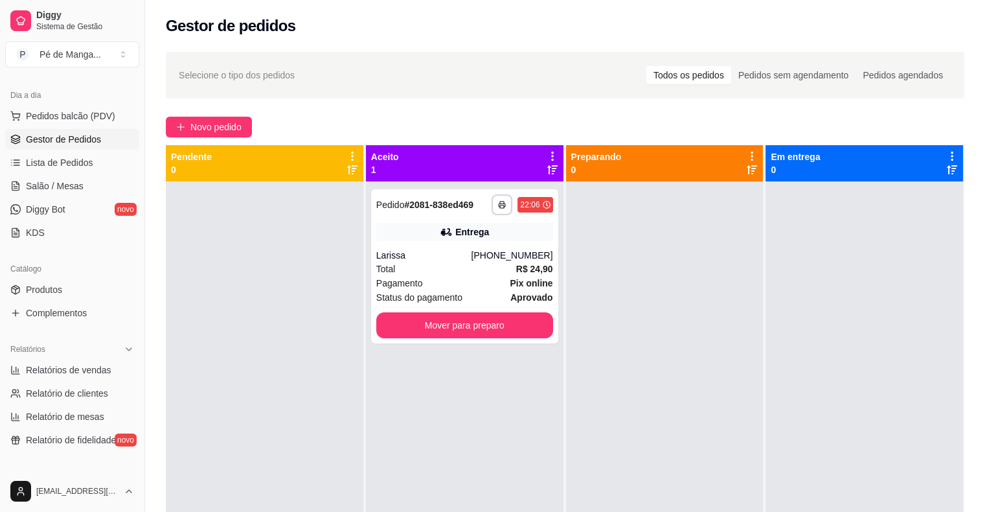
click at [613, 43] on div "Gestor de pedidos" at bounding box center [565, 22] width 840 height 44
click at [482, 313] on button "Mover para preparo" at bounding box center [464, 325] width 177 height 26
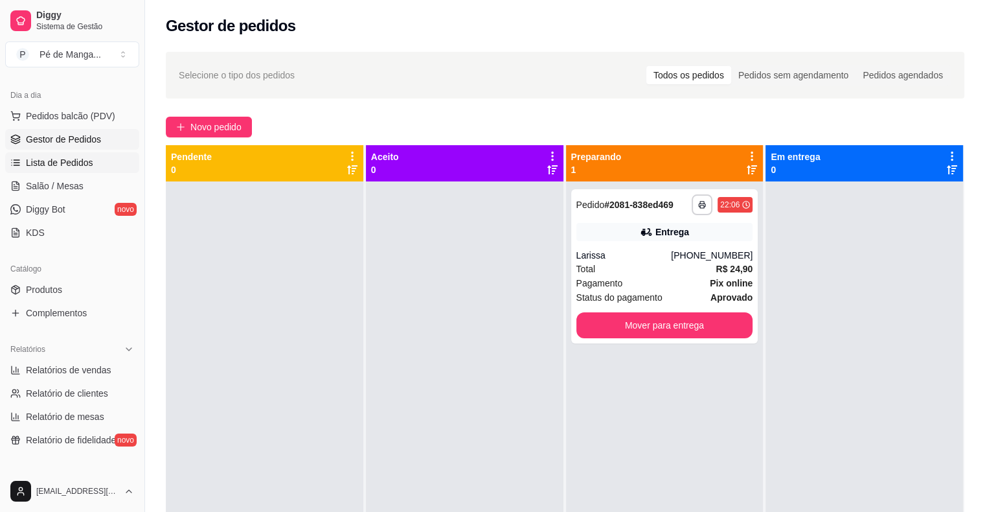
click at [45, 157] on span "Lista de Pedidos" at bounding box center [59, 162] width 67 height 13
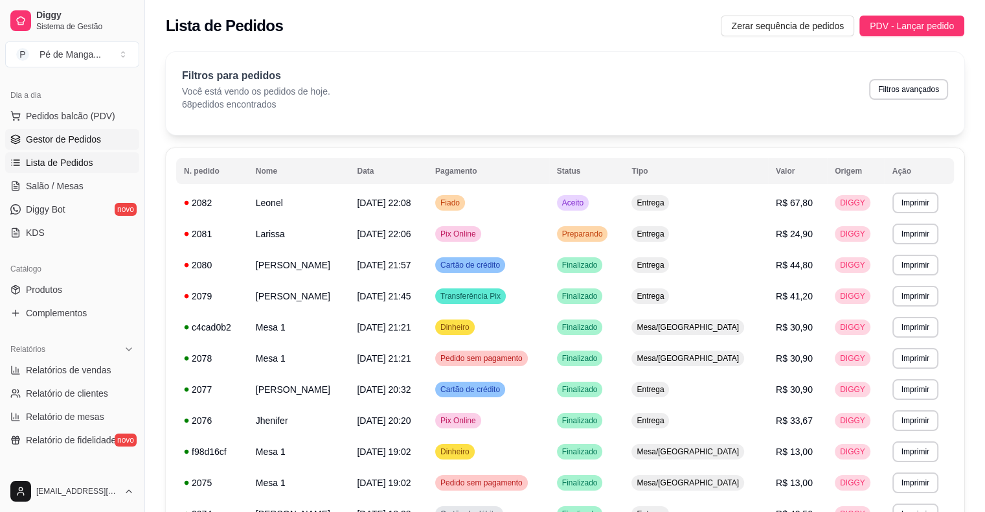
click at [53, 139] on span "Gestor de Pedidos" at bounding box center [63, 139] width 75 height 13
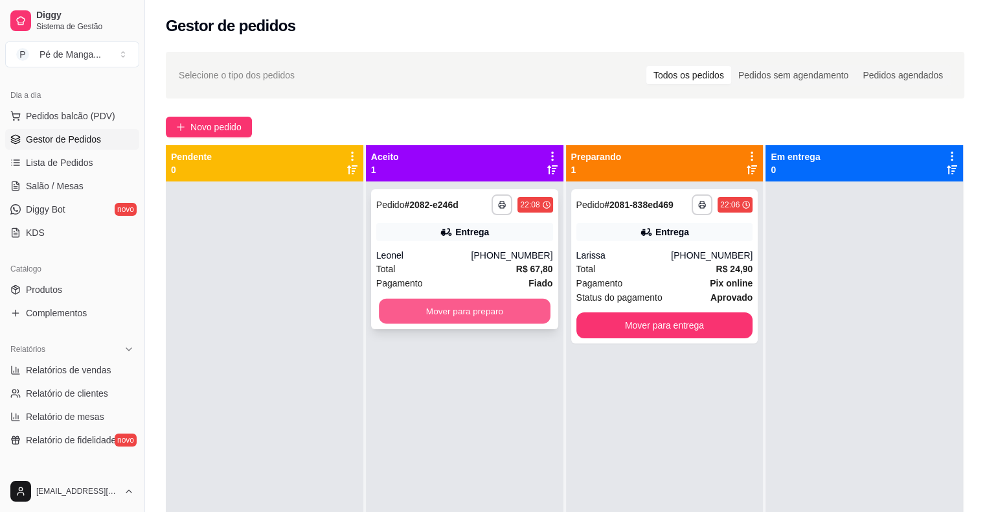
click at [453, 306] on button "Mover para preparo" at bounding box center [465, 311] width 172 height 25
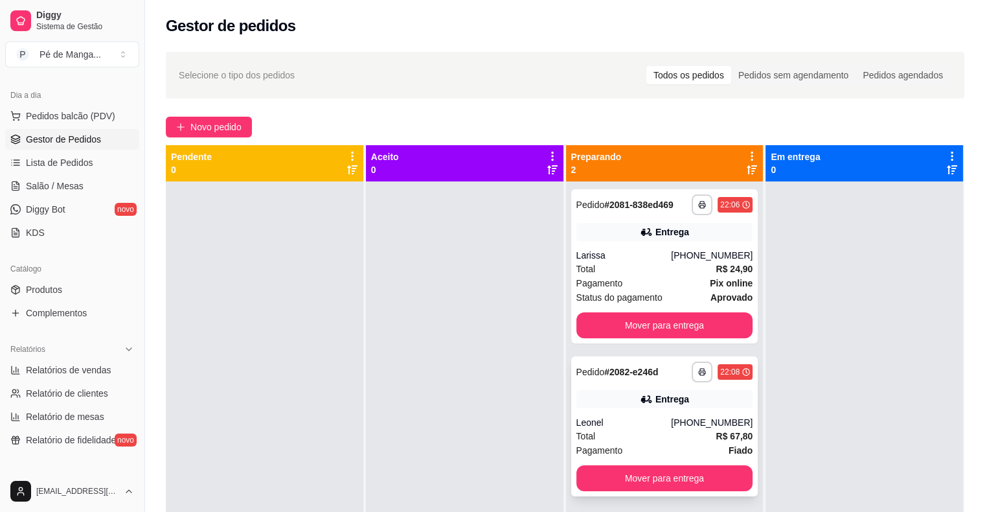
click at [661, 436] on div "Total R$ 67,80" at bounding box center [664, 436] width 177 height 14
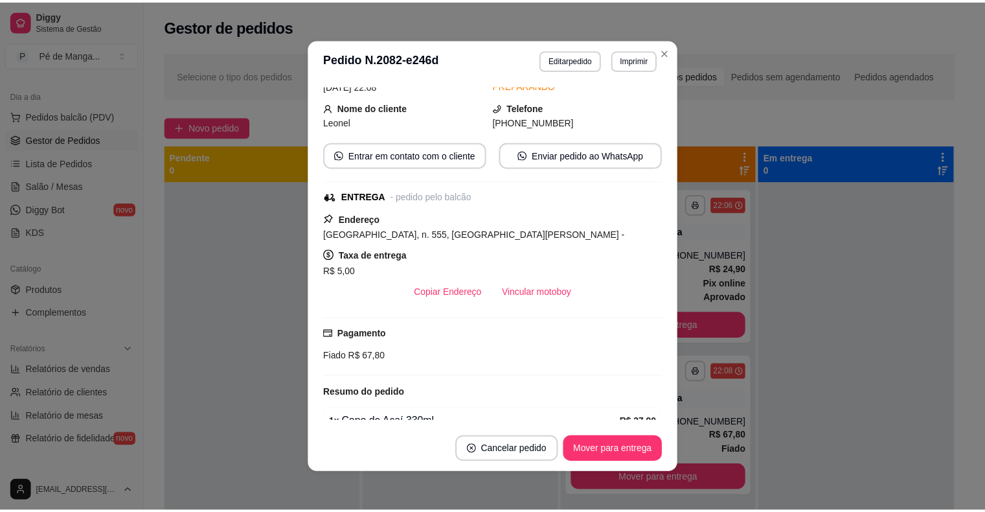
scroll to position [130, 0]
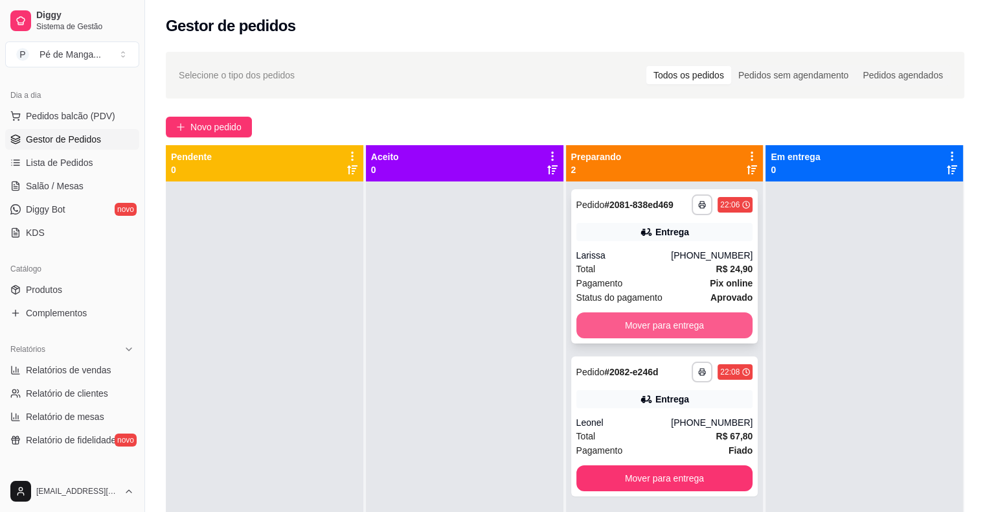
click at [639, 324] on button "Mover para entrega" at bounding box center [664, 325] width 177 height 26
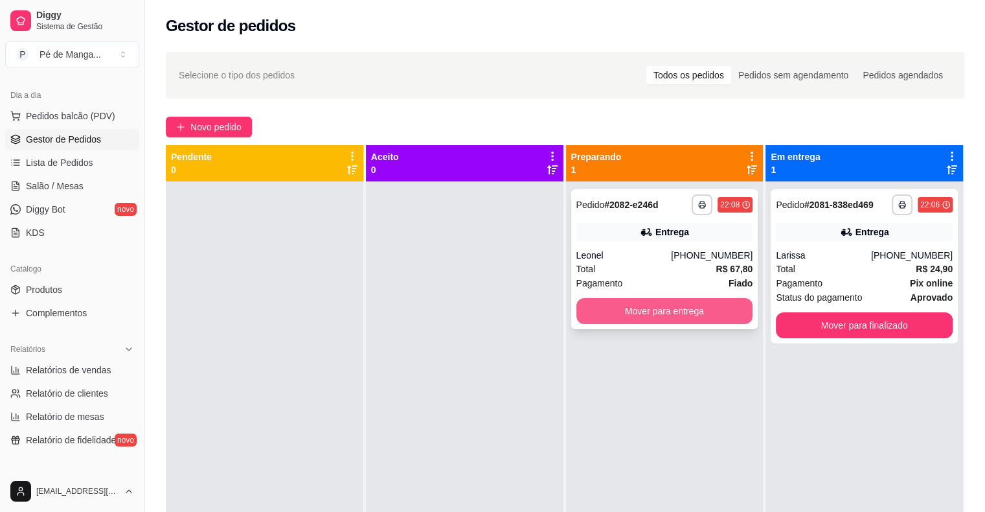
click at [642, 315] on button "Mover para entrega" at bounding box center [664, 311] width 177 height 26
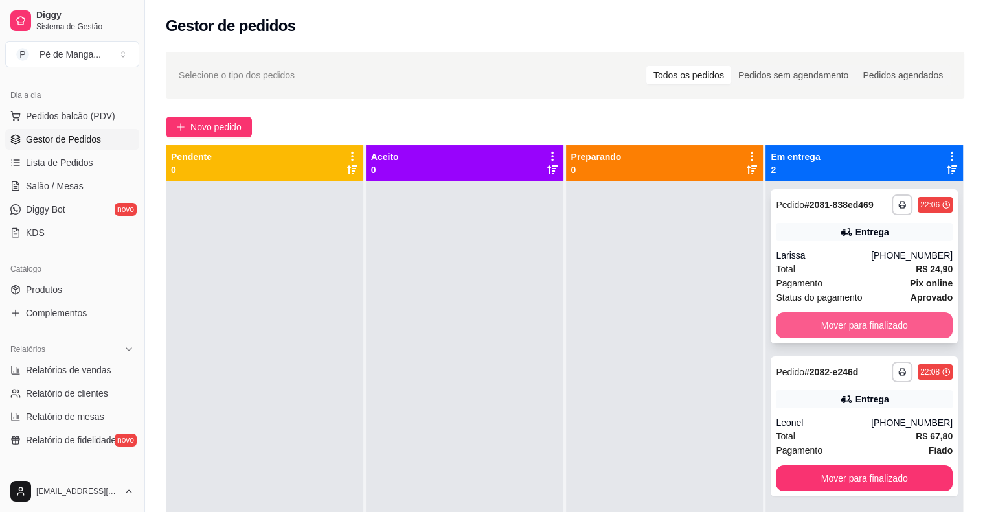
click at [810, 332] on button "Mover para finalizado" at bounding box center [864, 325] width 177 height 26
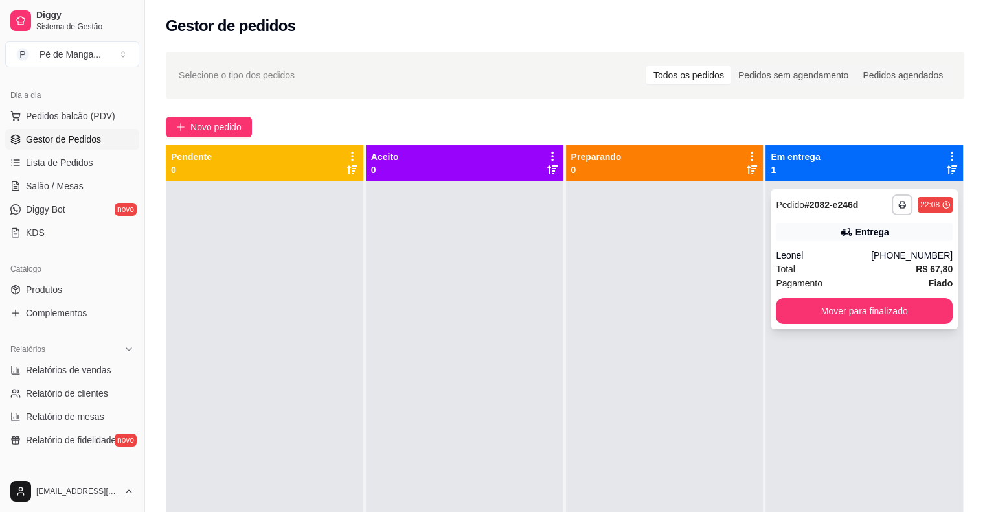
click at [819, 318] on button "Mover para finalizado" at bounding box center [864, 311] width 177 height 26
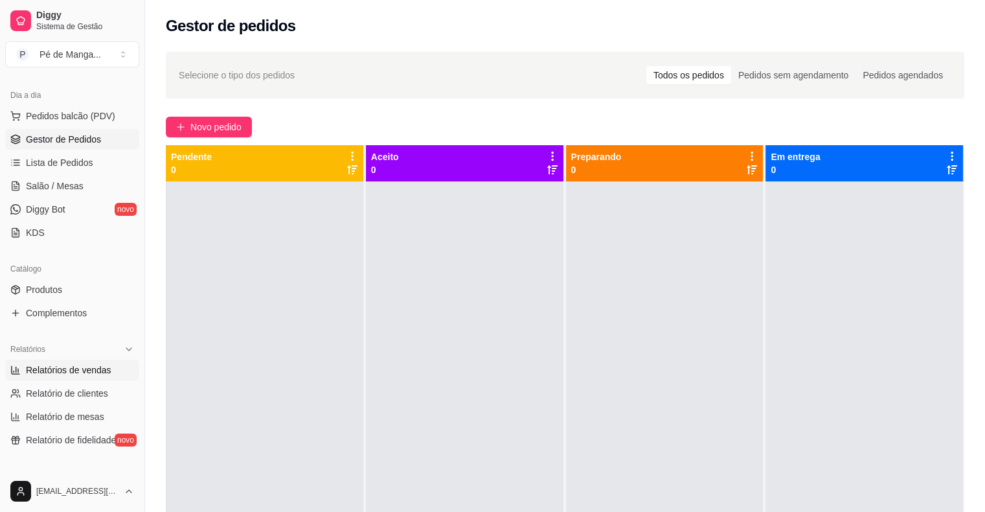
click at [98, 368] on span "Relatórios de vendas" at bounding box center [68, 369] width 85 height 13
select select "ALL"
select select "0"
